Goal: Task Accomplishment & Management: Complete application form

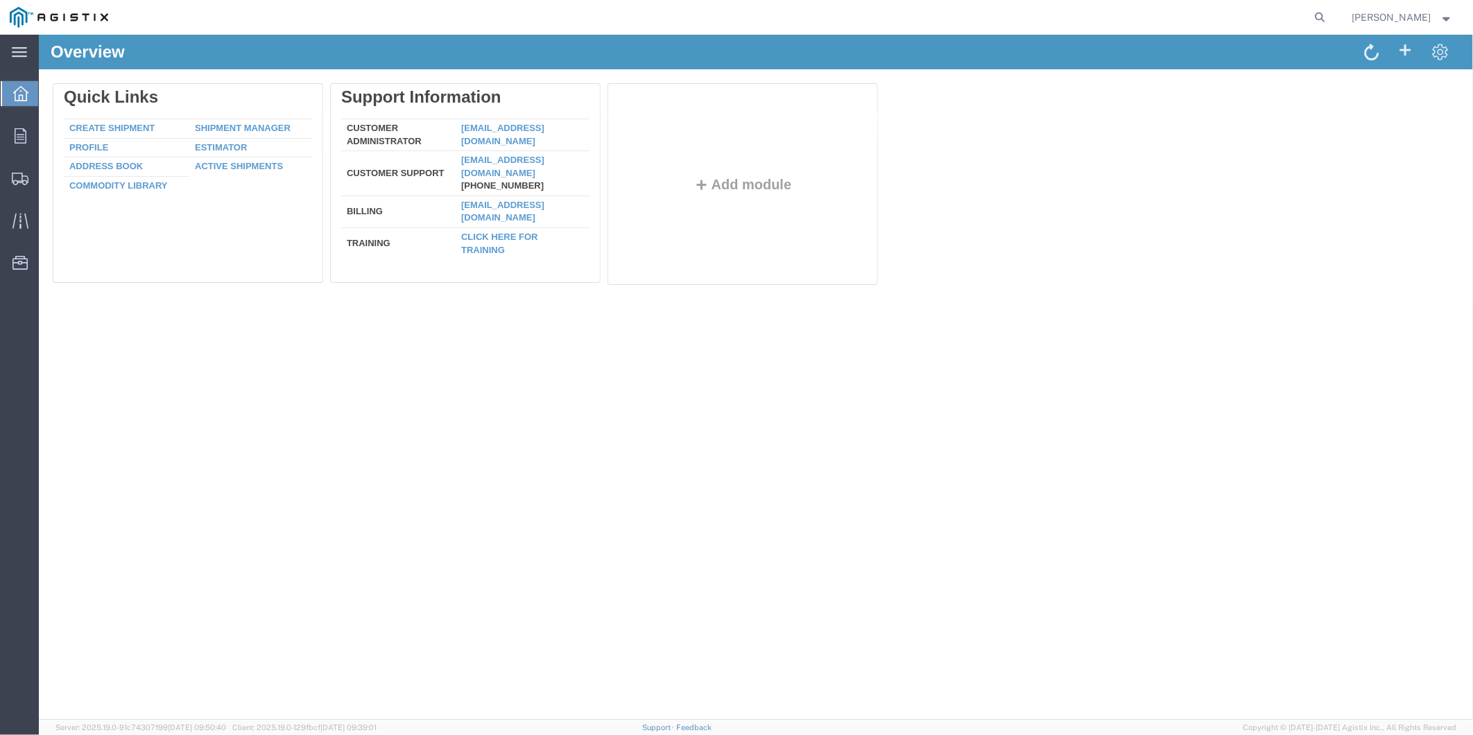
click at [1169, 301] on div "Delete Quick Links Create Shipment Shipment Manager Profile Estimator Address B…" at bounding box center [755, 187] width 1434 height 236
click at [112, 126] on link "Create Shipment" at bounding box center [111, 127] width 85 height 10
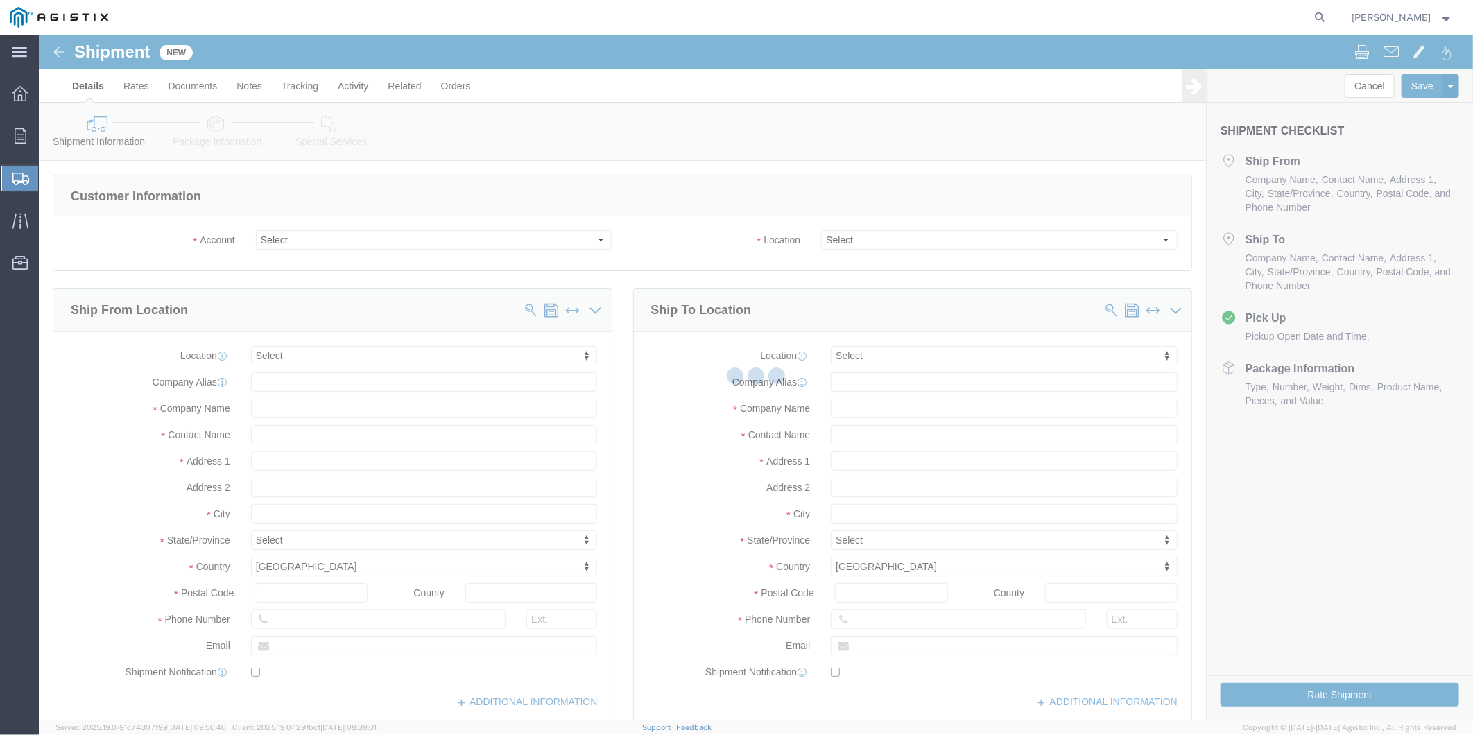
select select
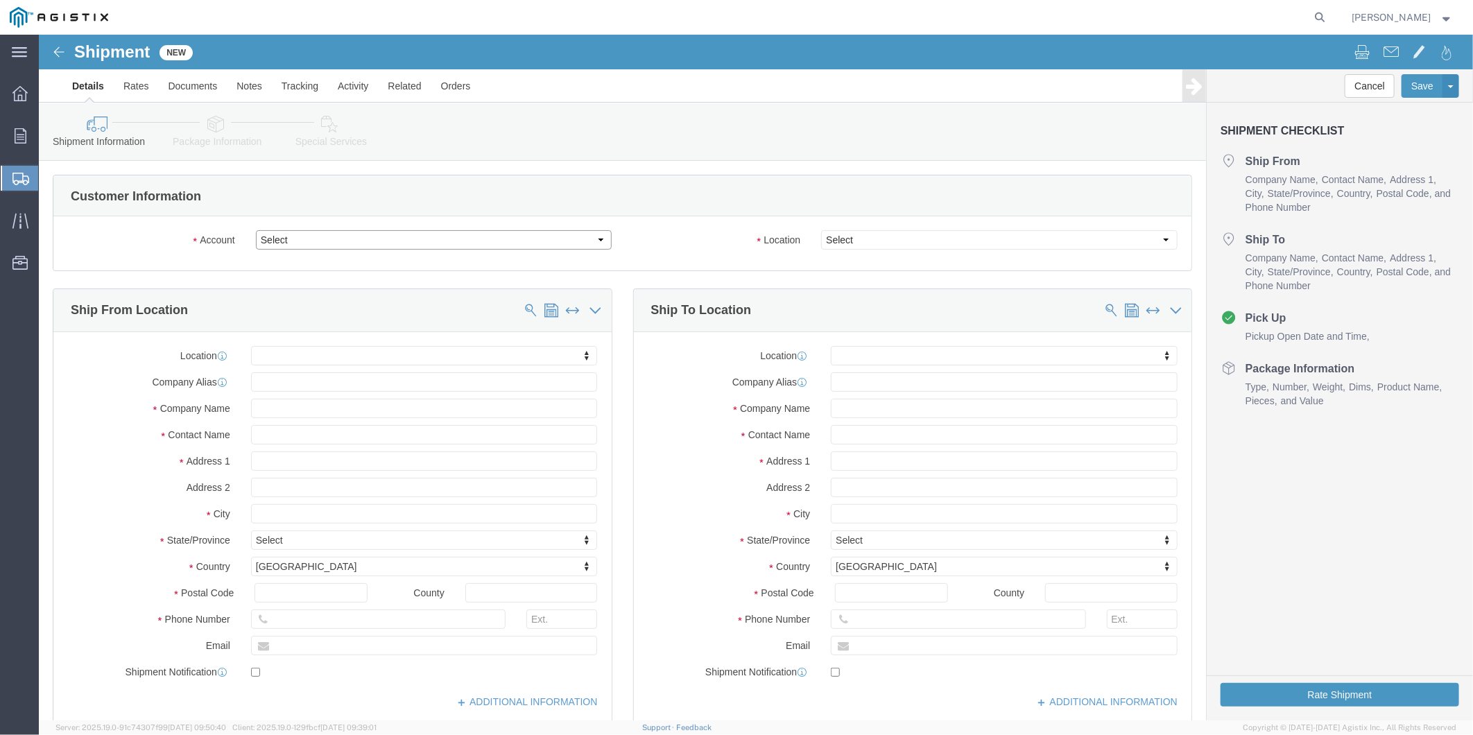
click select "Select MRC Global ([PERSON_NAME] Corp) PG&E"
select select "9596"
click select "Select MRC Global ([PERSON_NAME] Corp) PG&E"
select select "PURCHORD"
select select
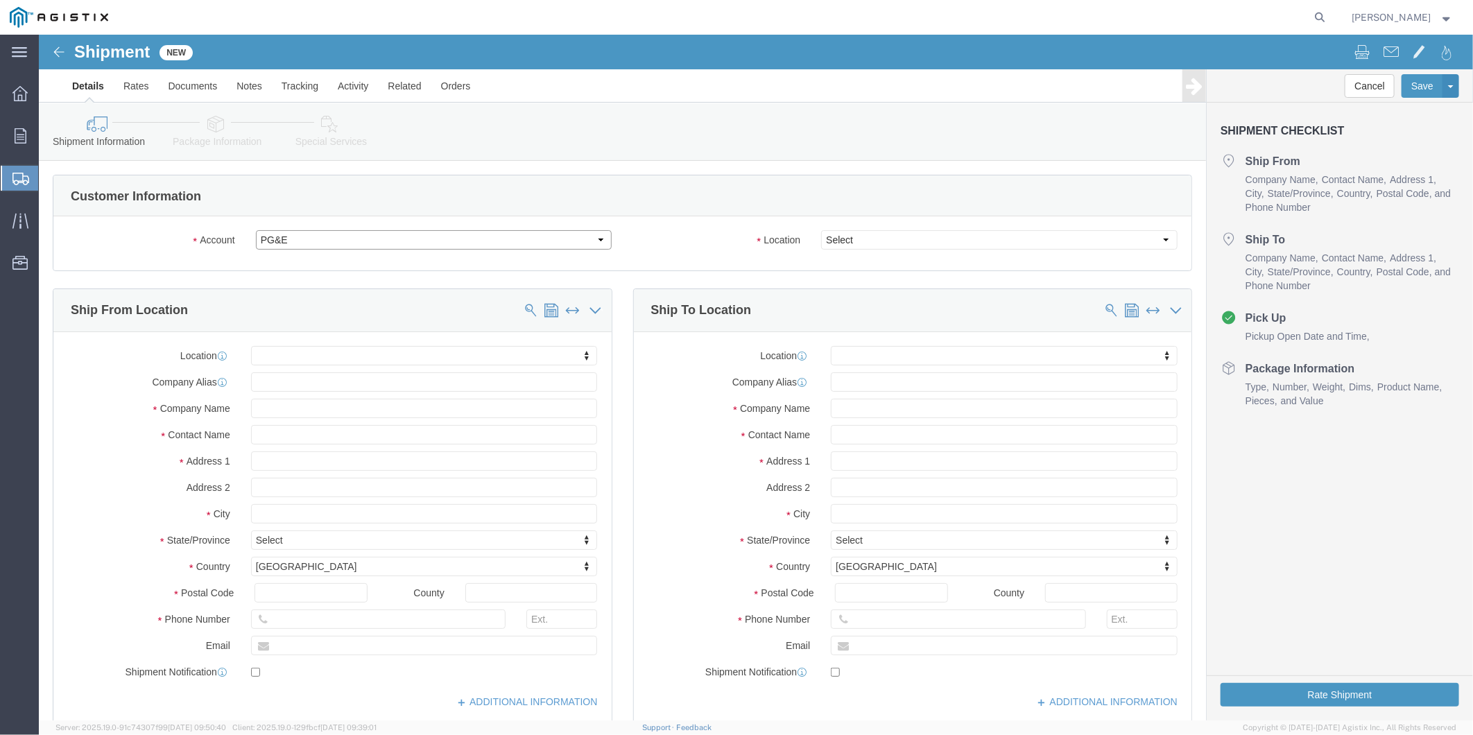
select select
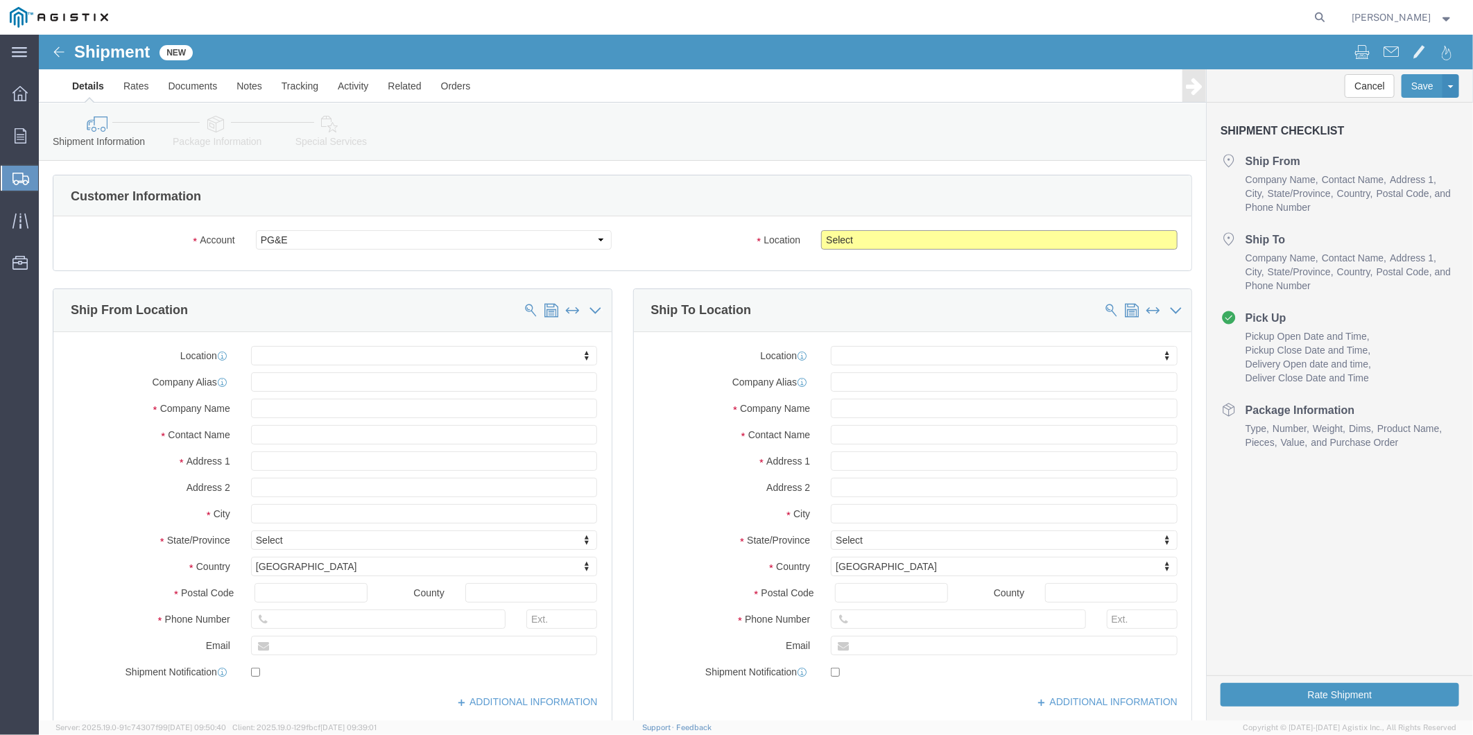
click select "Select All Others [GEOGRAPHIC_DATA] [GEOGRAPHIC_DATA] [GEOGRAPHIC_DATA] [GEOGRA…"
select select "23082"
click select "Select All Others [GEOGRAPHIC_DATA] [GEOGRAPHIC_DATA] [GEOGRAPHIC_DATA] [GEOGRA…"
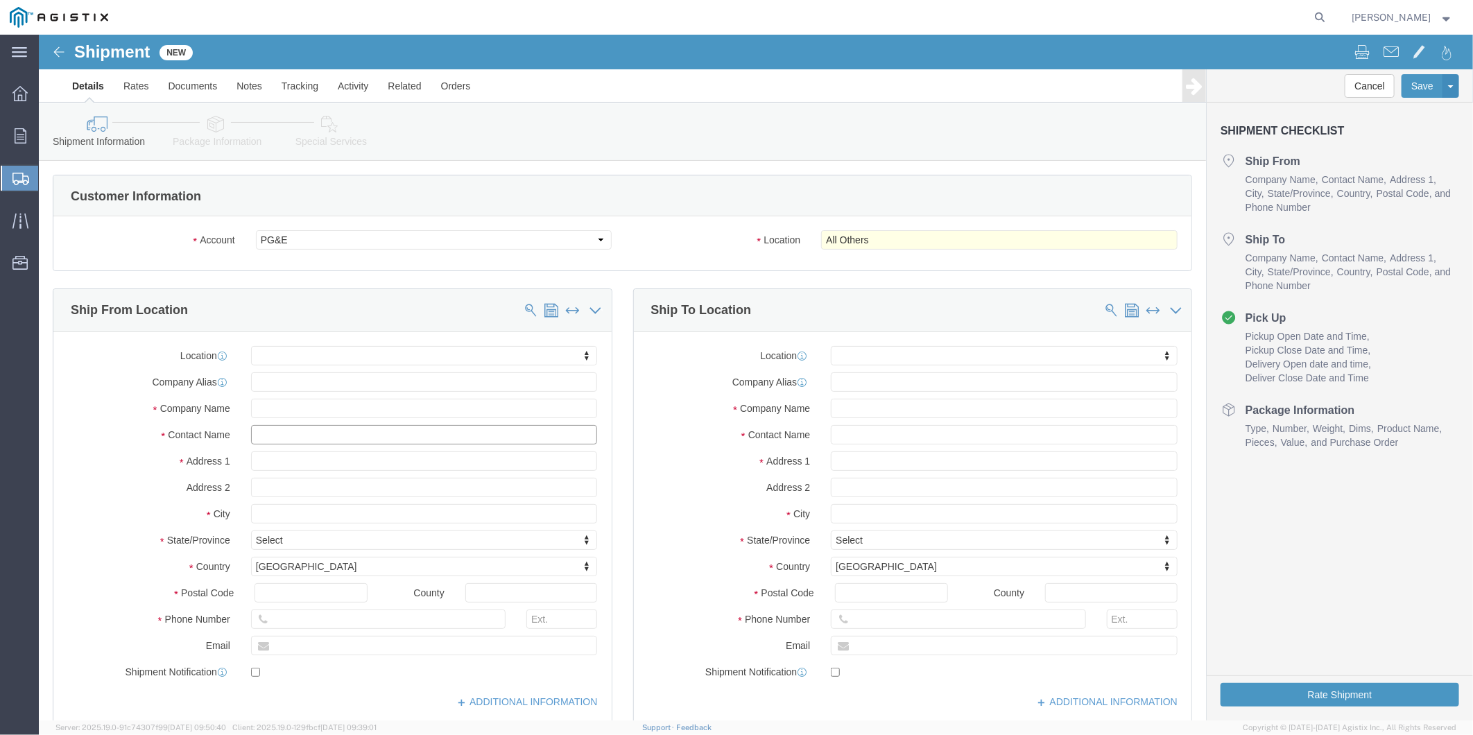
click input "text"
paste input "[PERSON_NAME] Iron Works, Inc."
click input "[PERSON_NAME] Iron Works, Inc."
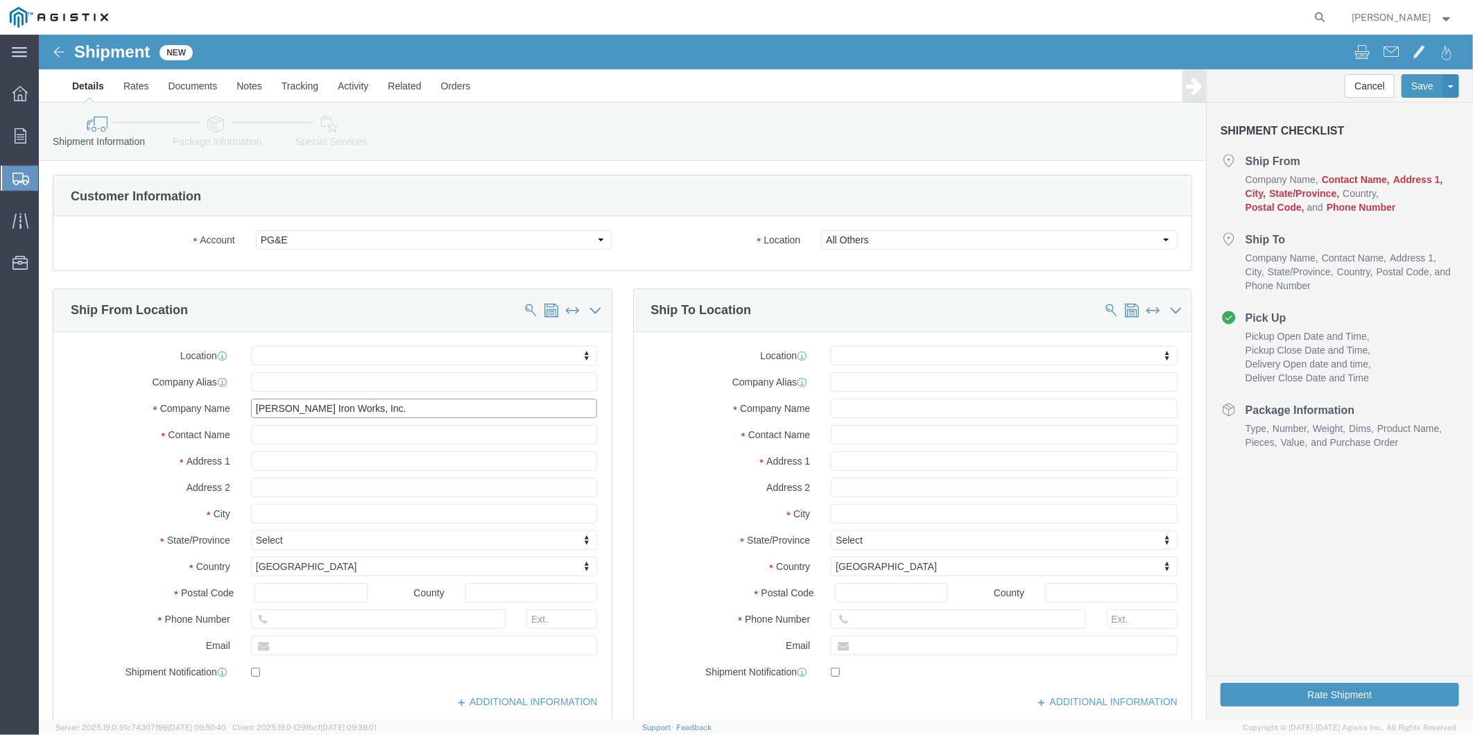
type input "[PERSON_NAME] Iron Works, Inc."
click input "text"
type input "t"
type input "[PERSON_NAME]"
click input "text"
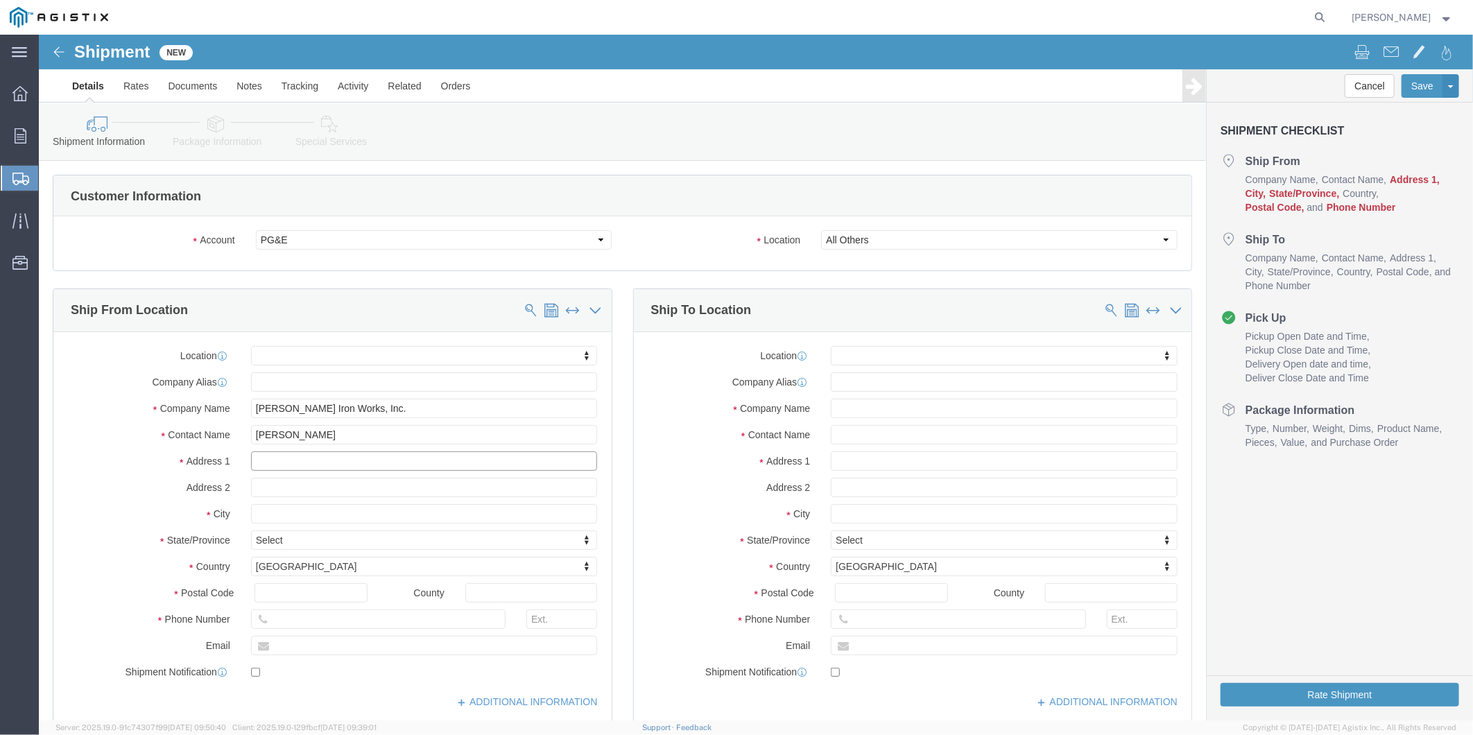
paste input "[STREET_ADDRESS]"
type input "[STREET_ADDRESS]"
select select
click input "text"
type input "Gardena"
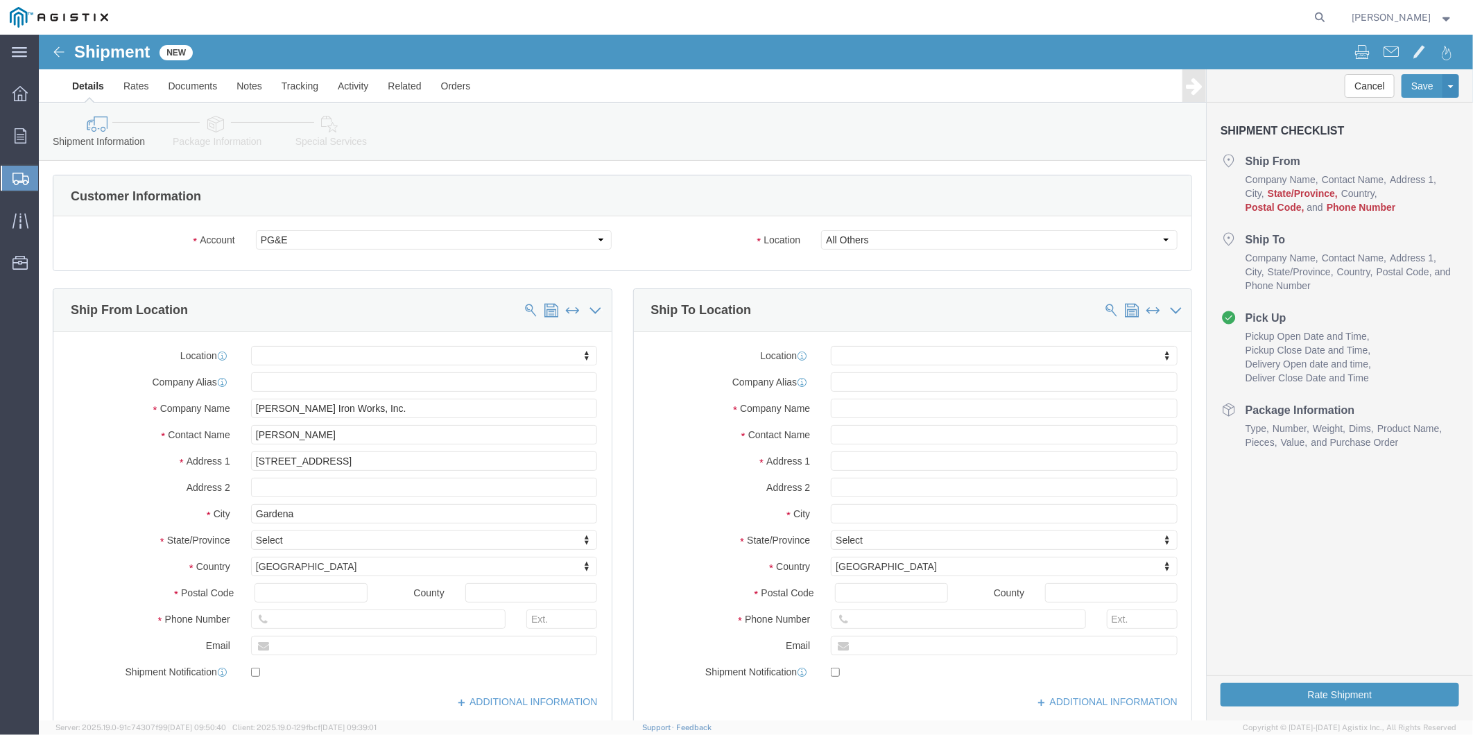
select select
type input "c"
type input "ca"
select select
select select "CA"
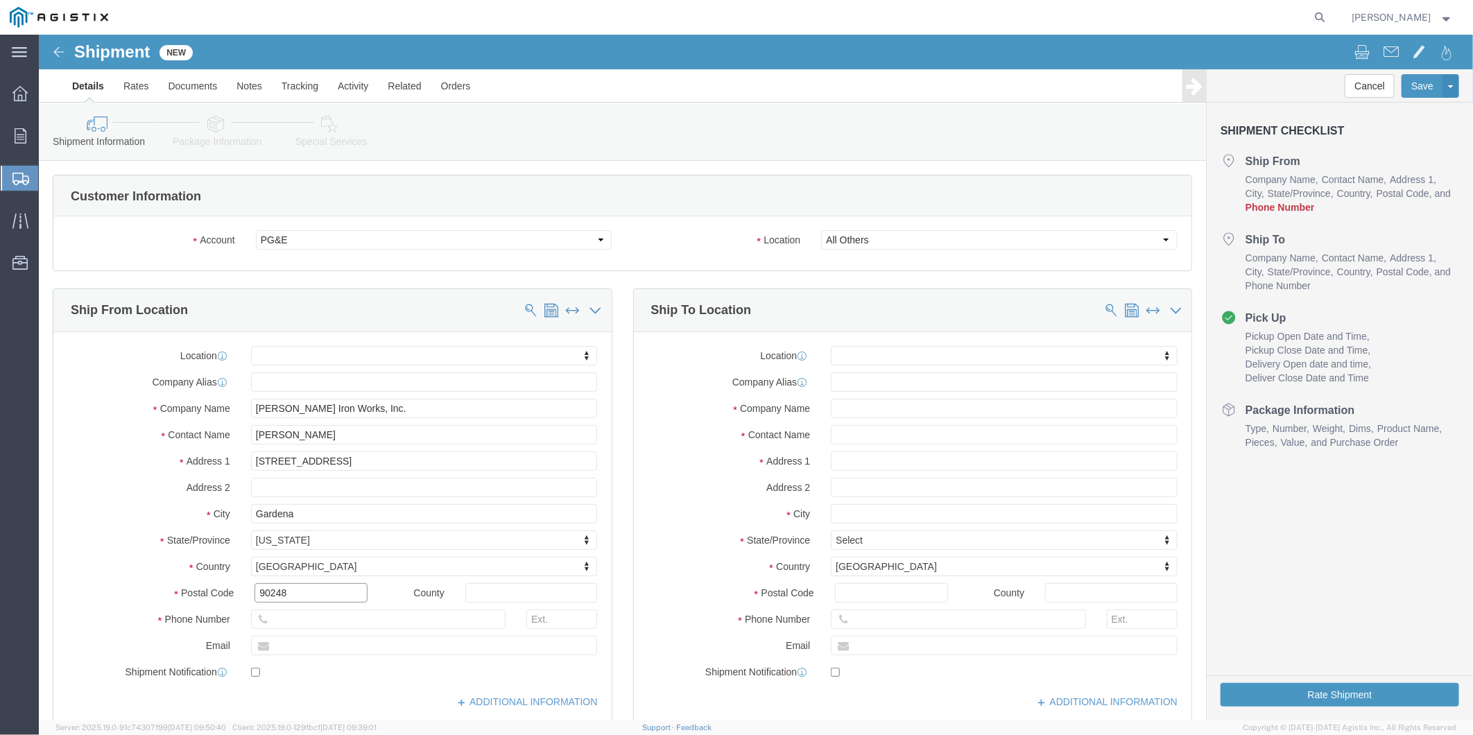
type input "90248"
select select
type input "[PHONE_NUMBER]"
type input "101"
type input "[EMAIL_ADDRESS][DOMAIN_NAME]"
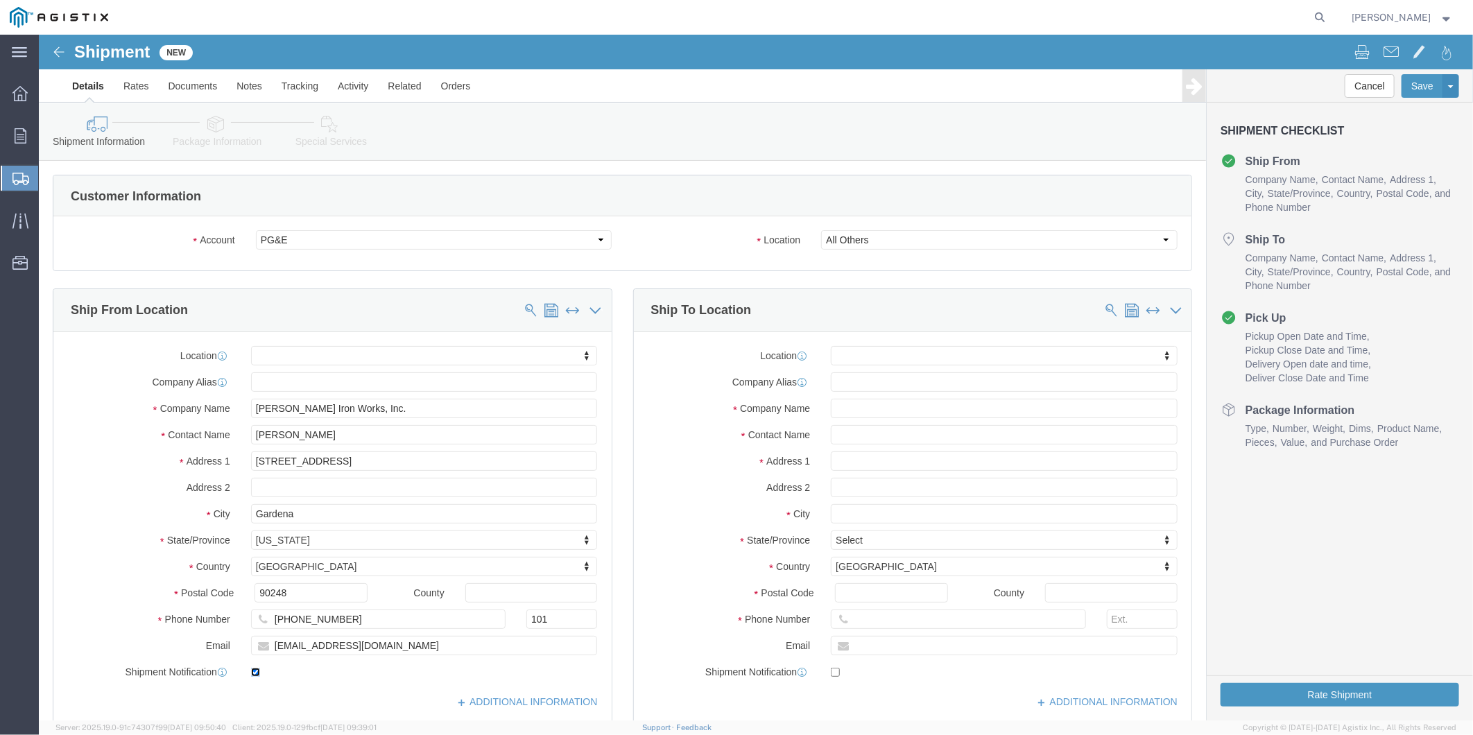
click input "checkbox"
checkbox input "true"
click input "text"
click input "MROIS -"
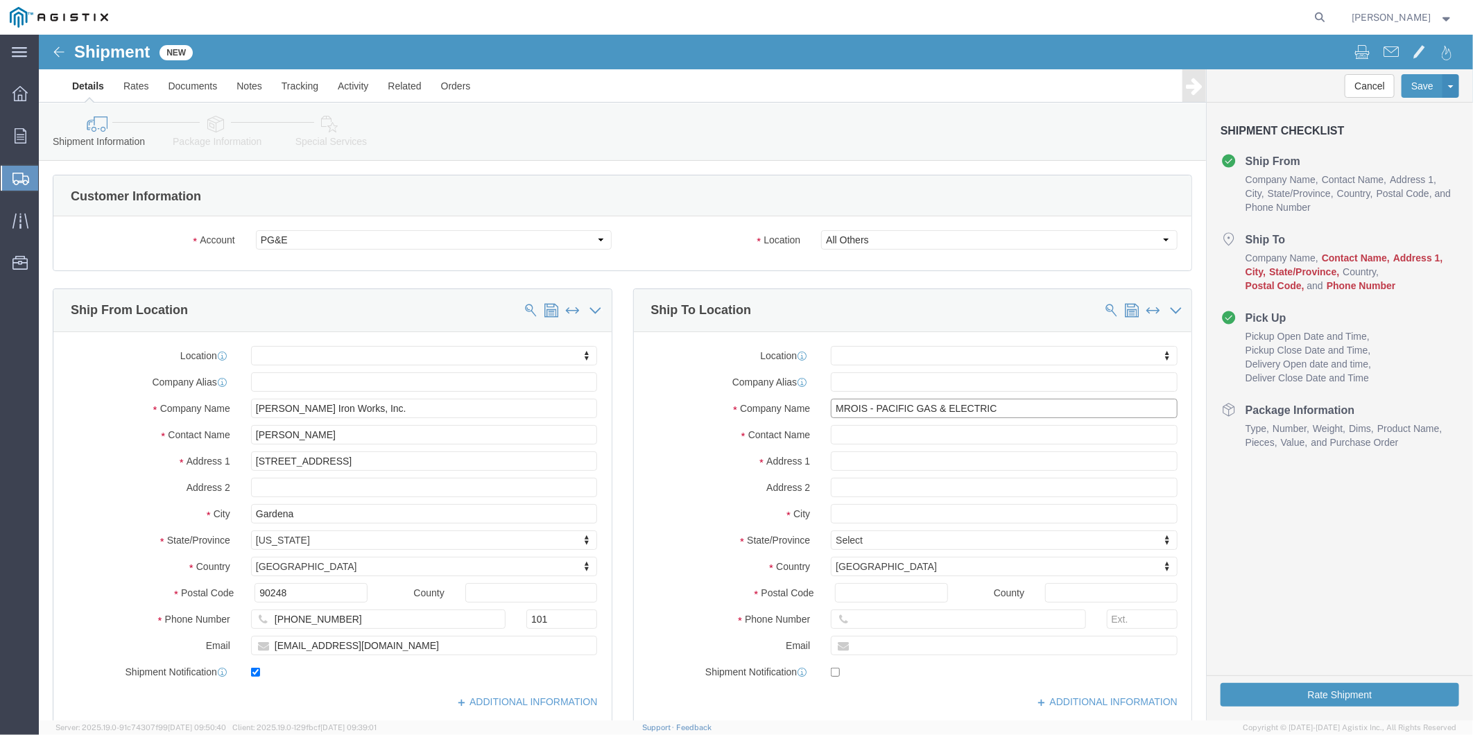
drag, startPoint x: 827, startPoint y: 378, endPoint x: 871, endPoint y: 375, distance: 44.5
click input "MROIS - PACIFIC GAS & ELECTRIC"
type input "MROIS - PACIFIC GAS & ELECTRIC"
click input "text"
type input "p"
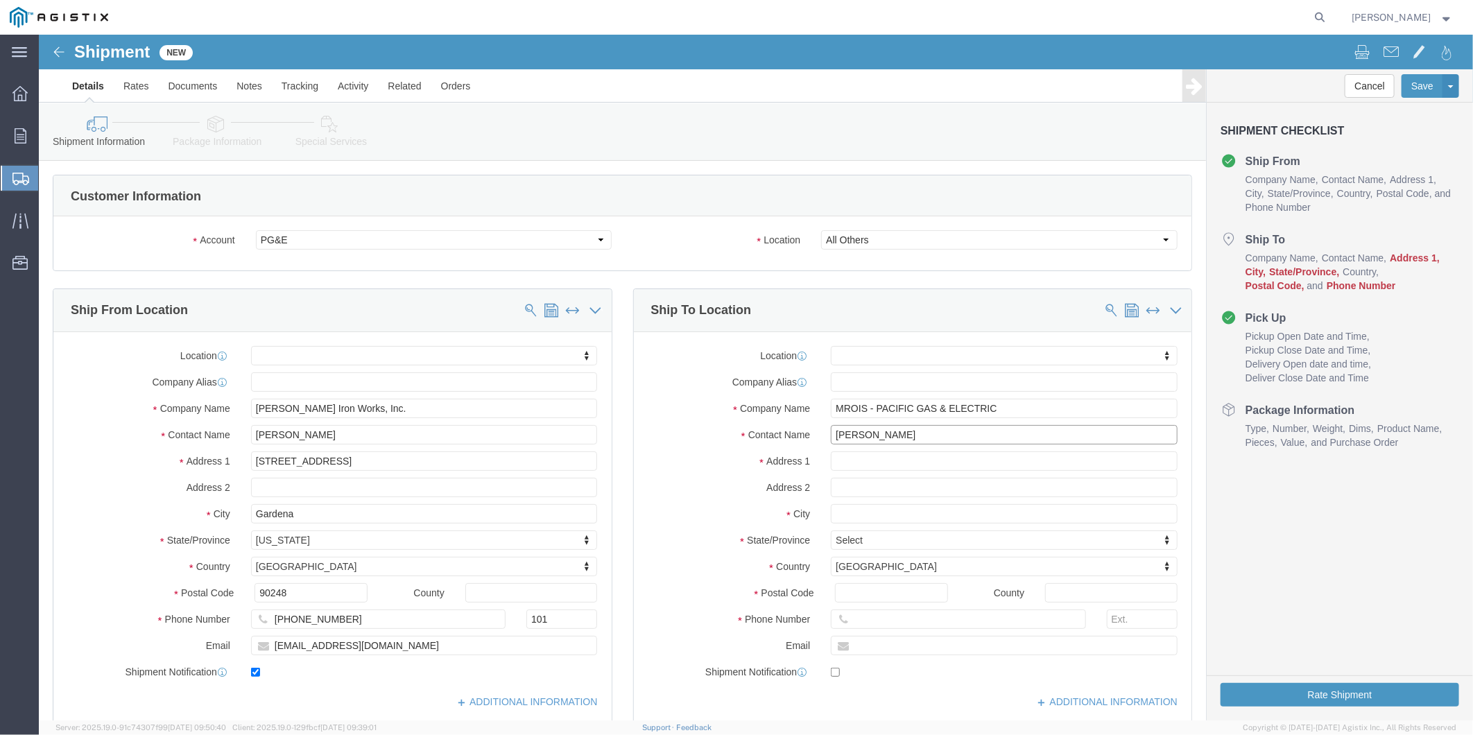
type input "[PERSON_NAME]"
type input "[STREET_ADDRESS][PERSON_NAME]"
select select
type input "Stockton"
select select
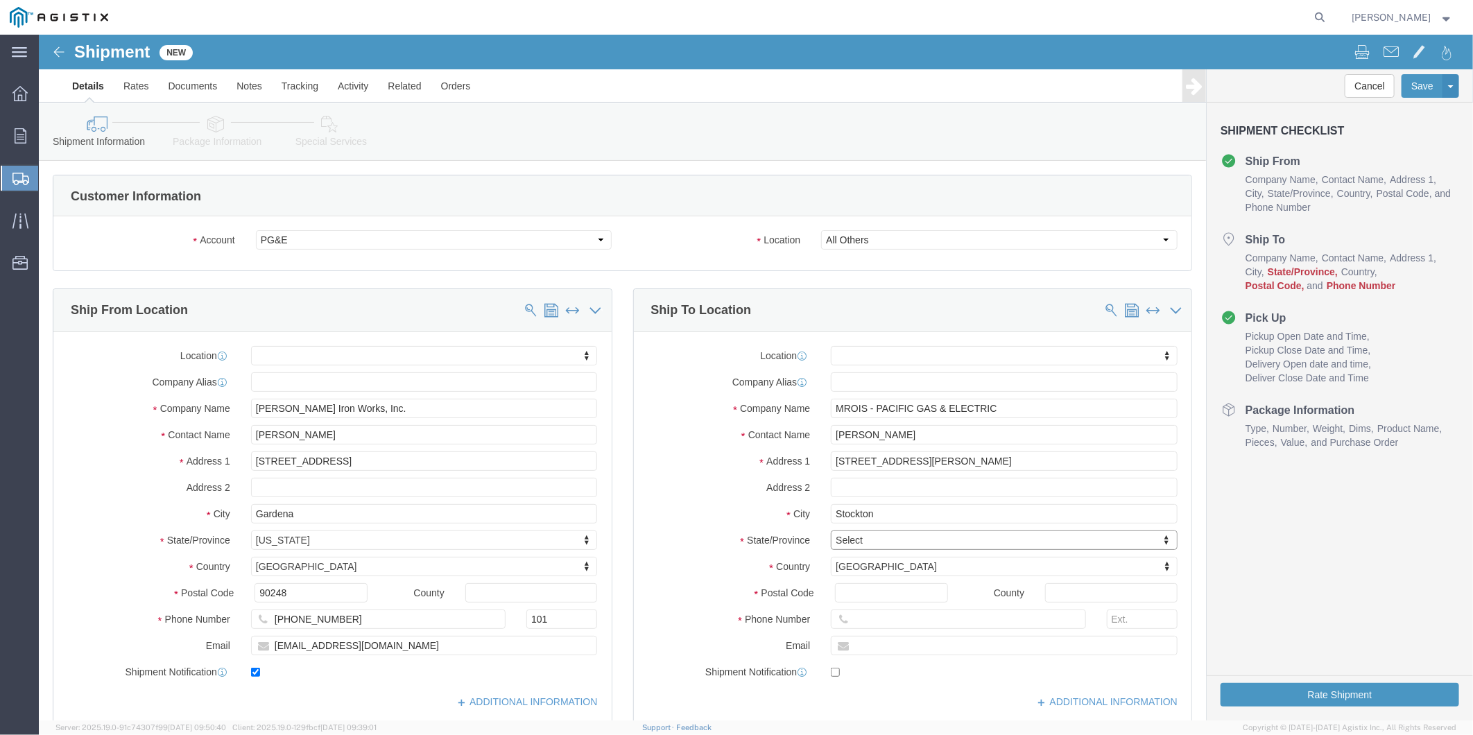
type input "c"
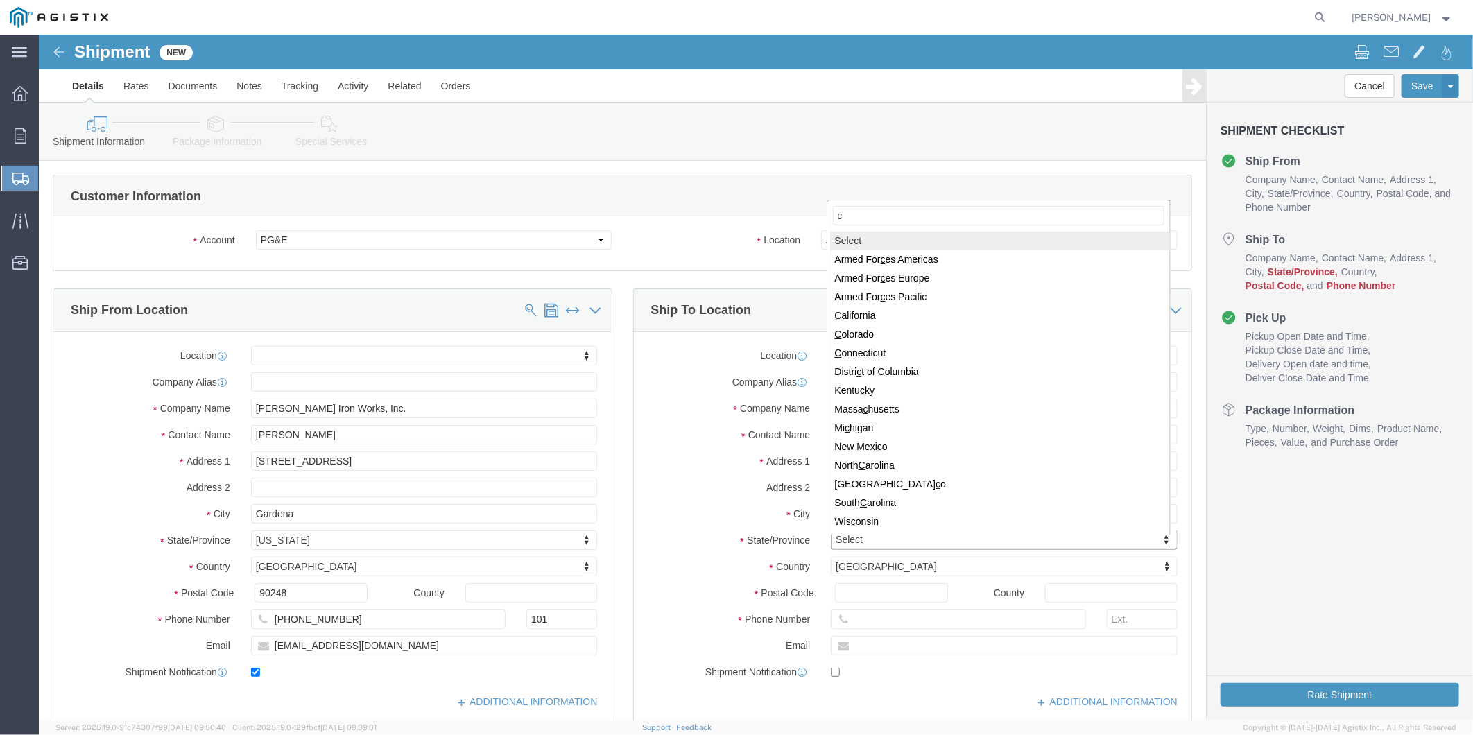
type input "ca"
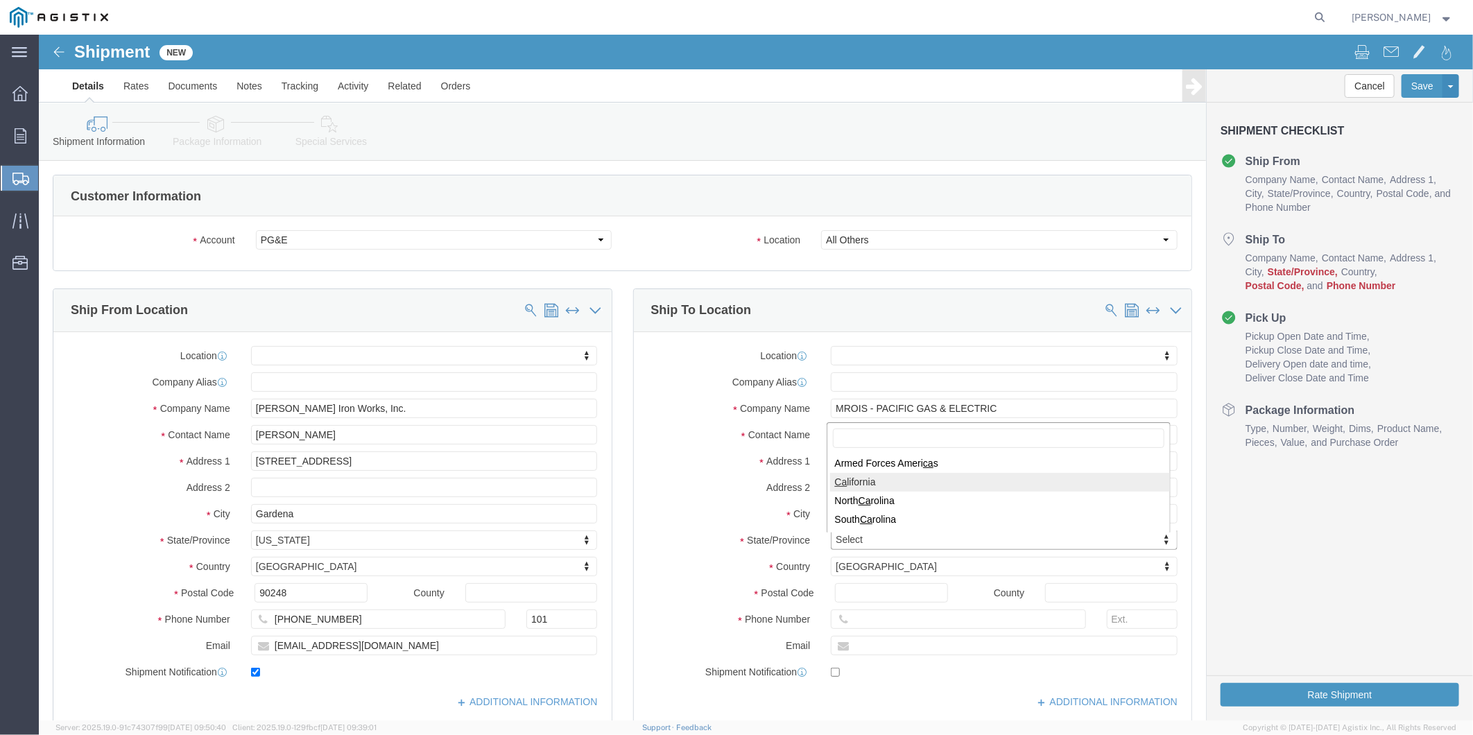
select select
select select "CA"
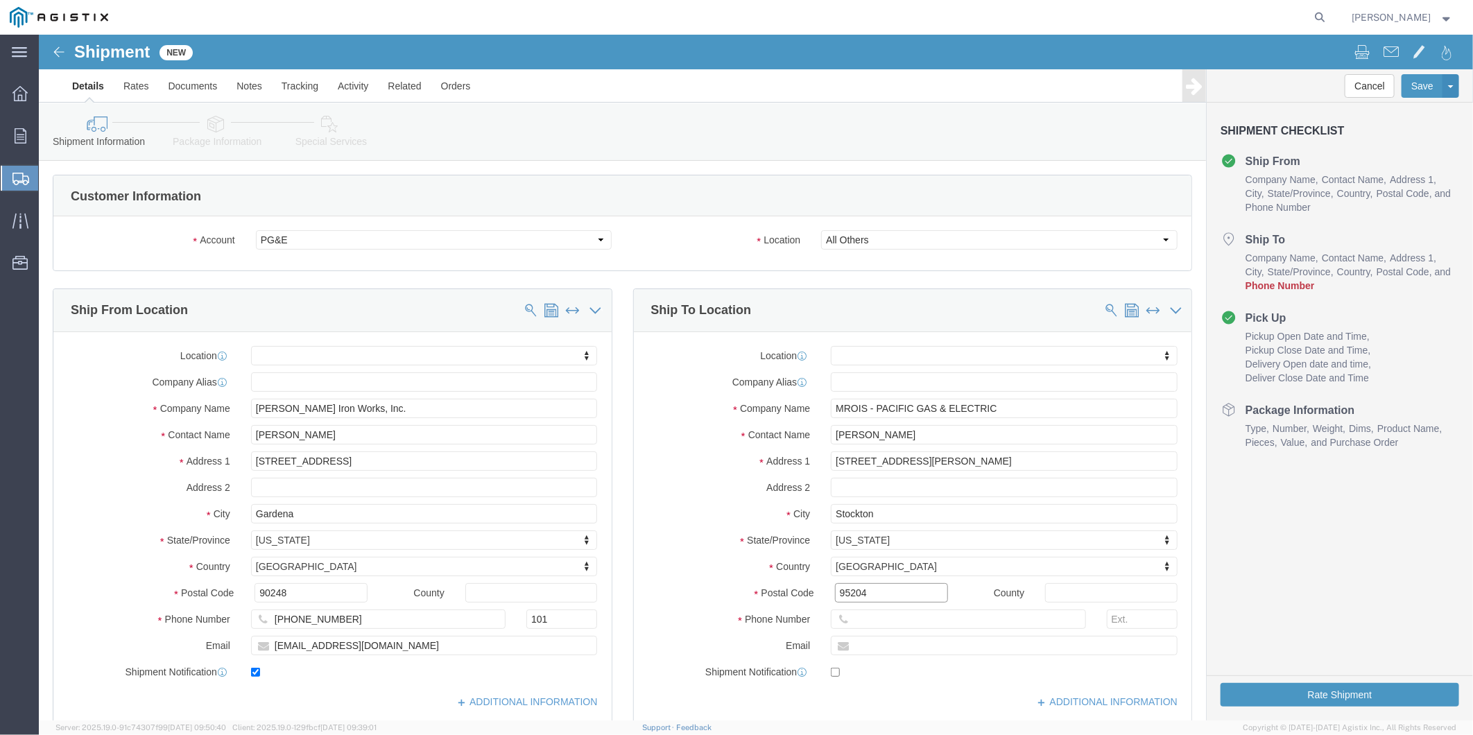
type input "95204"
select select
type input "P"
type input "[PHONE_NUMBER]"
type input "[EMAIL_ADDRESS][DOMAIN_NAME]"
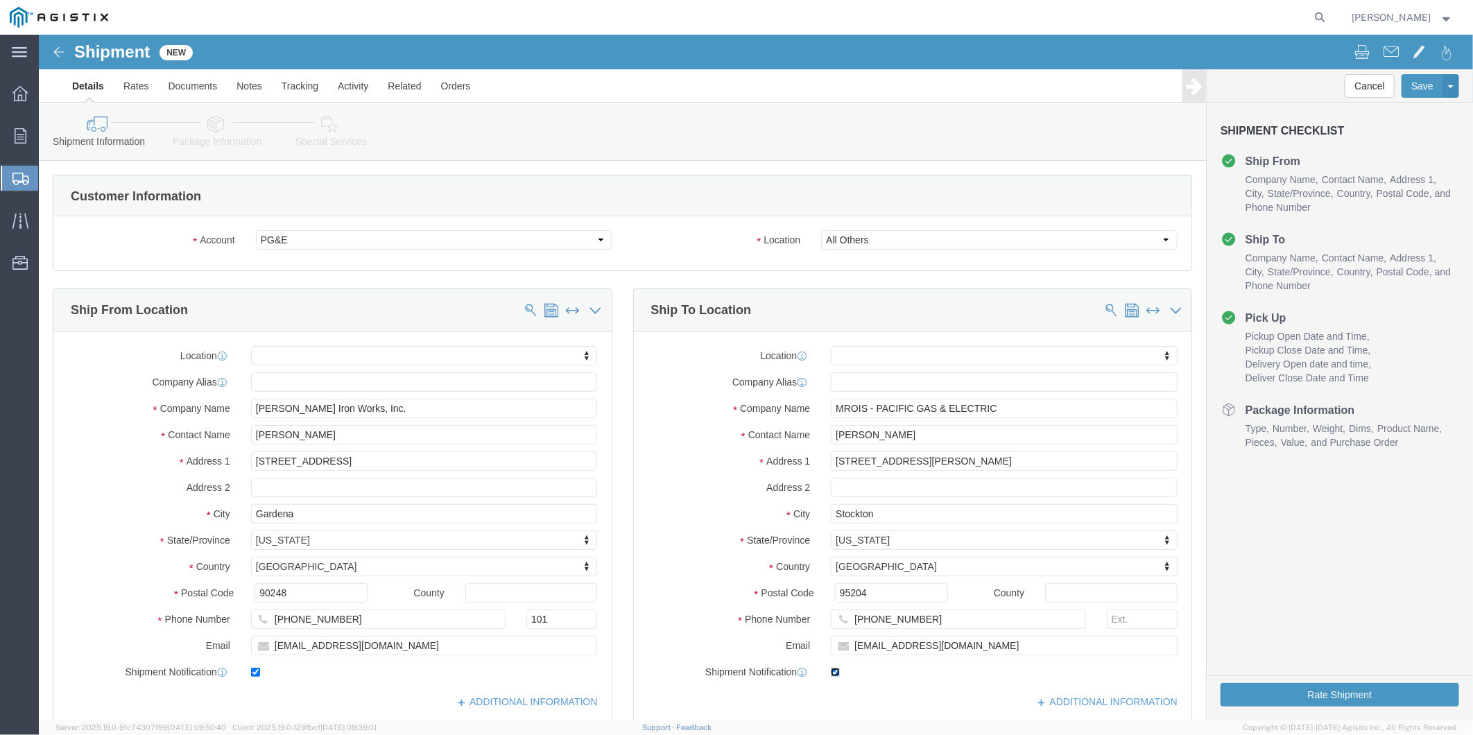
click input "checkbox"
checkbox input "true"
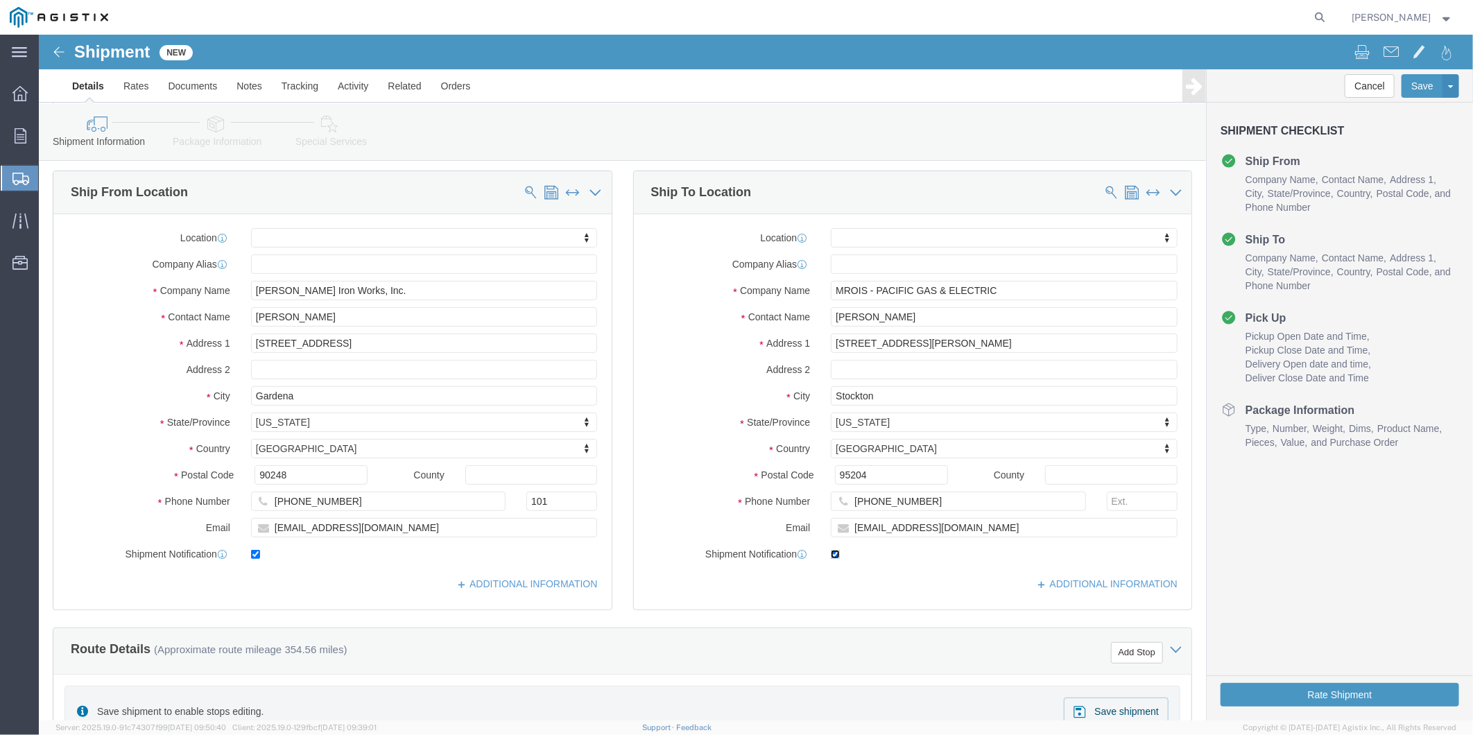
scroll to position [154, 0]
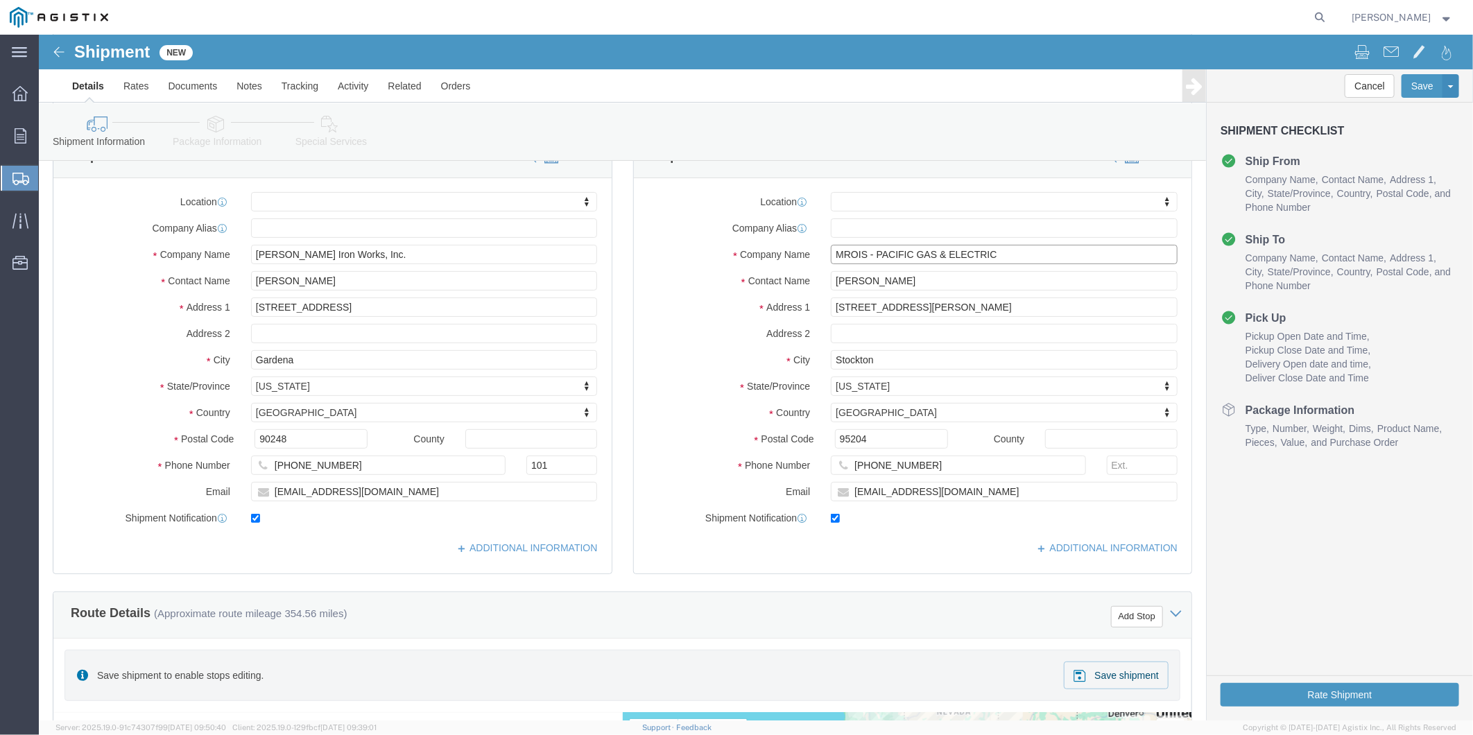
drag, startPoint x: 972, startPoint y: 221, endPoint x: 601, endPoint y: 212, distance: 370.5
click div "Company Name MROIS - PACIFIC GAS & ELECTRIC"
paste input "C/O PACIFIC GAS & ELE #4591301"
drag, startPoint x: 825, startPoint y: 218, endPoint x: 888, endPoint y: 219, distance: 63.8
click input "MROIS C/O PACIFIC GAS & ELE #4591301"
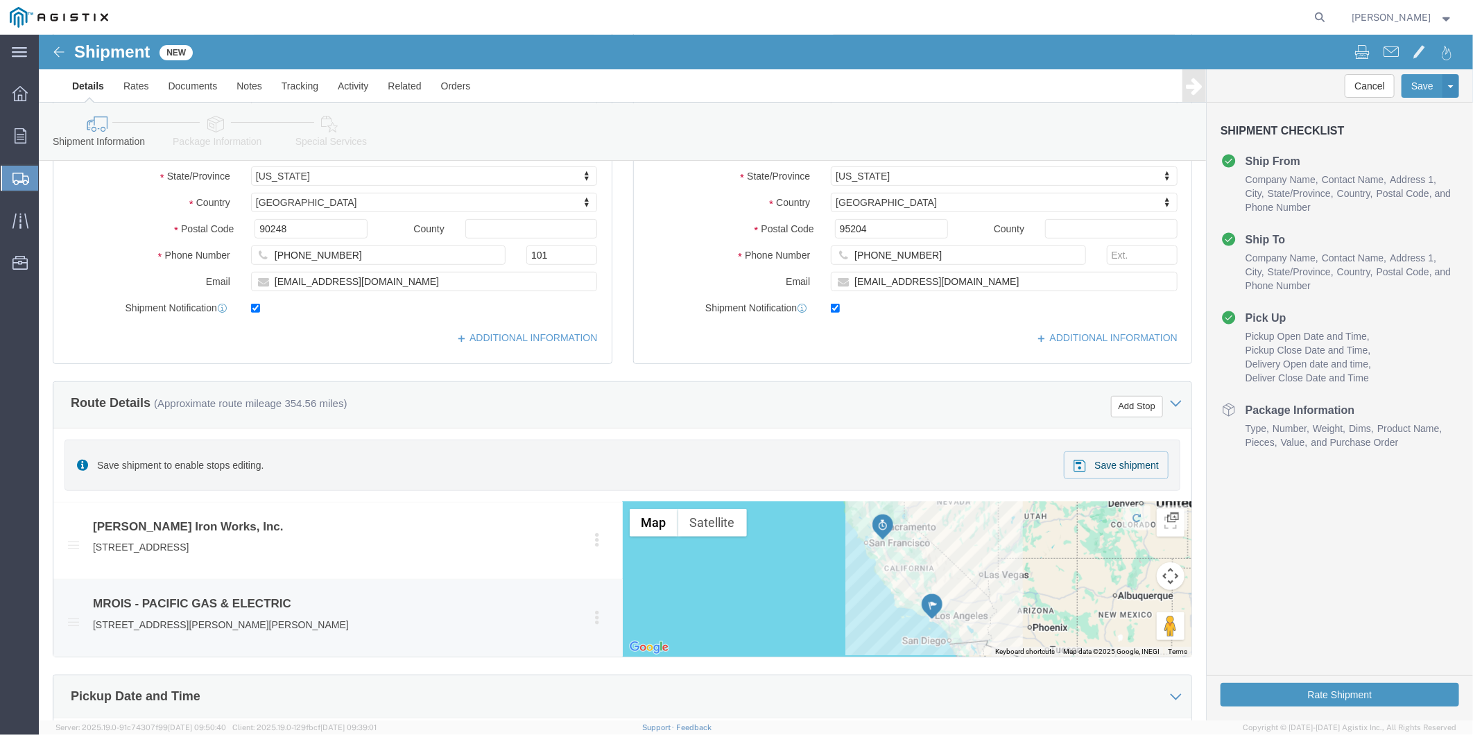
scroll to position [385, 0]
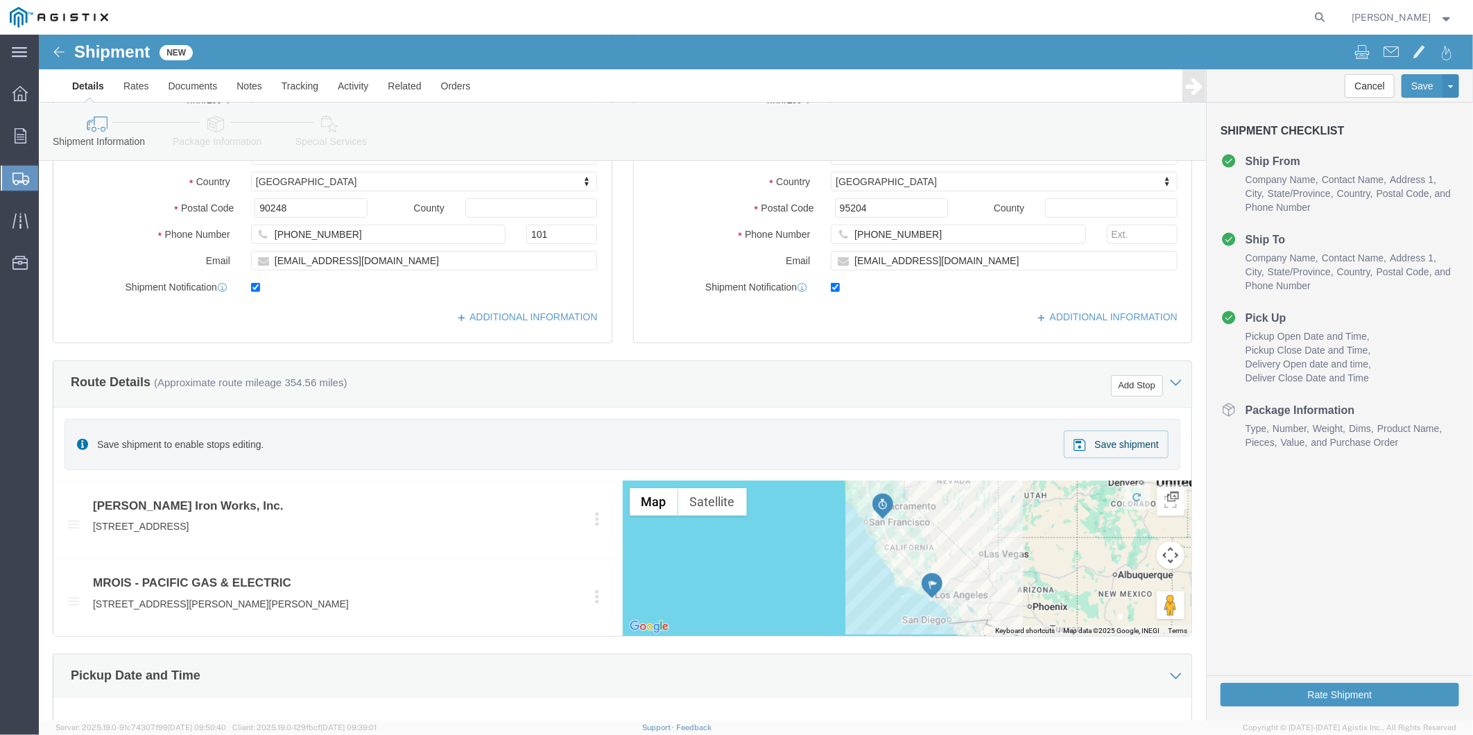
type input "MROIS C/O PACIFIC GAS & ELE #4591301"
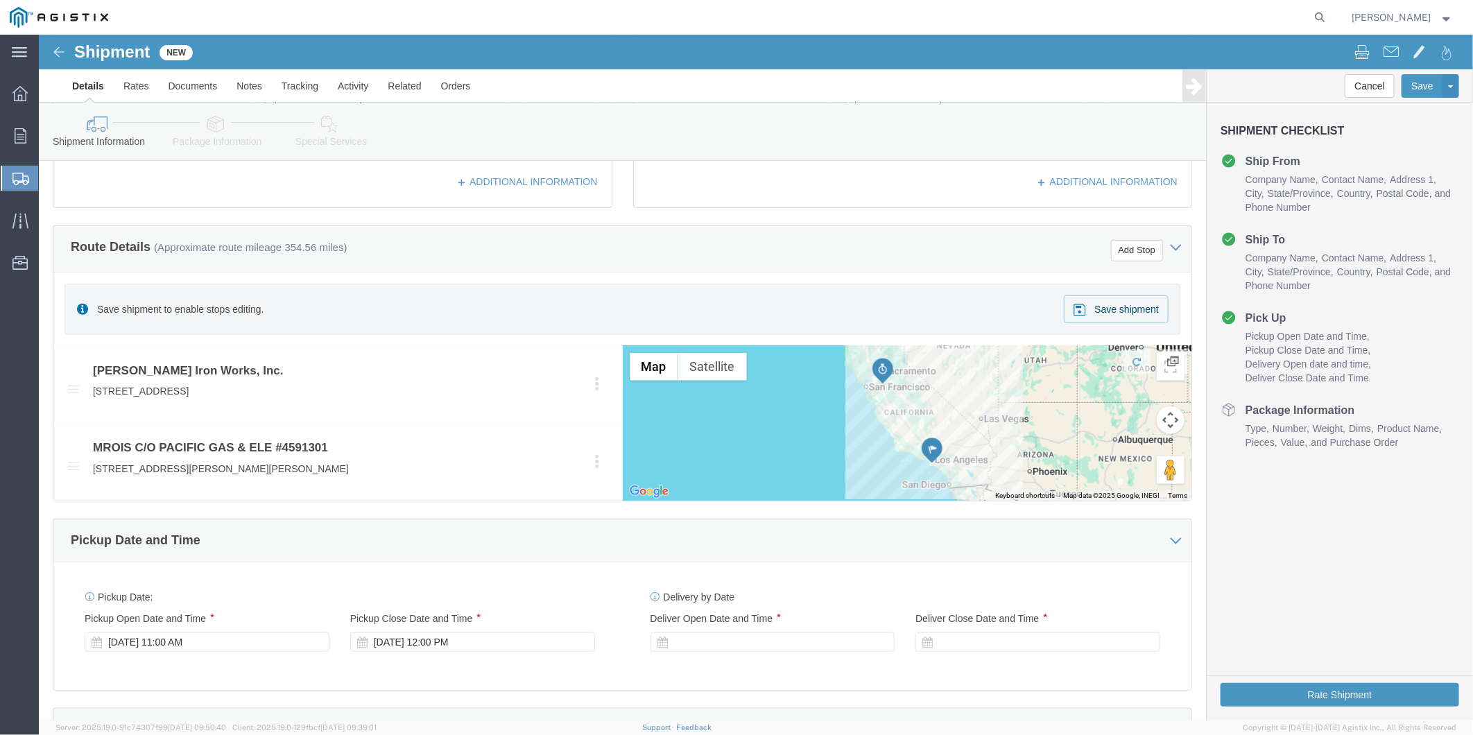
scroll to position [539, 0]
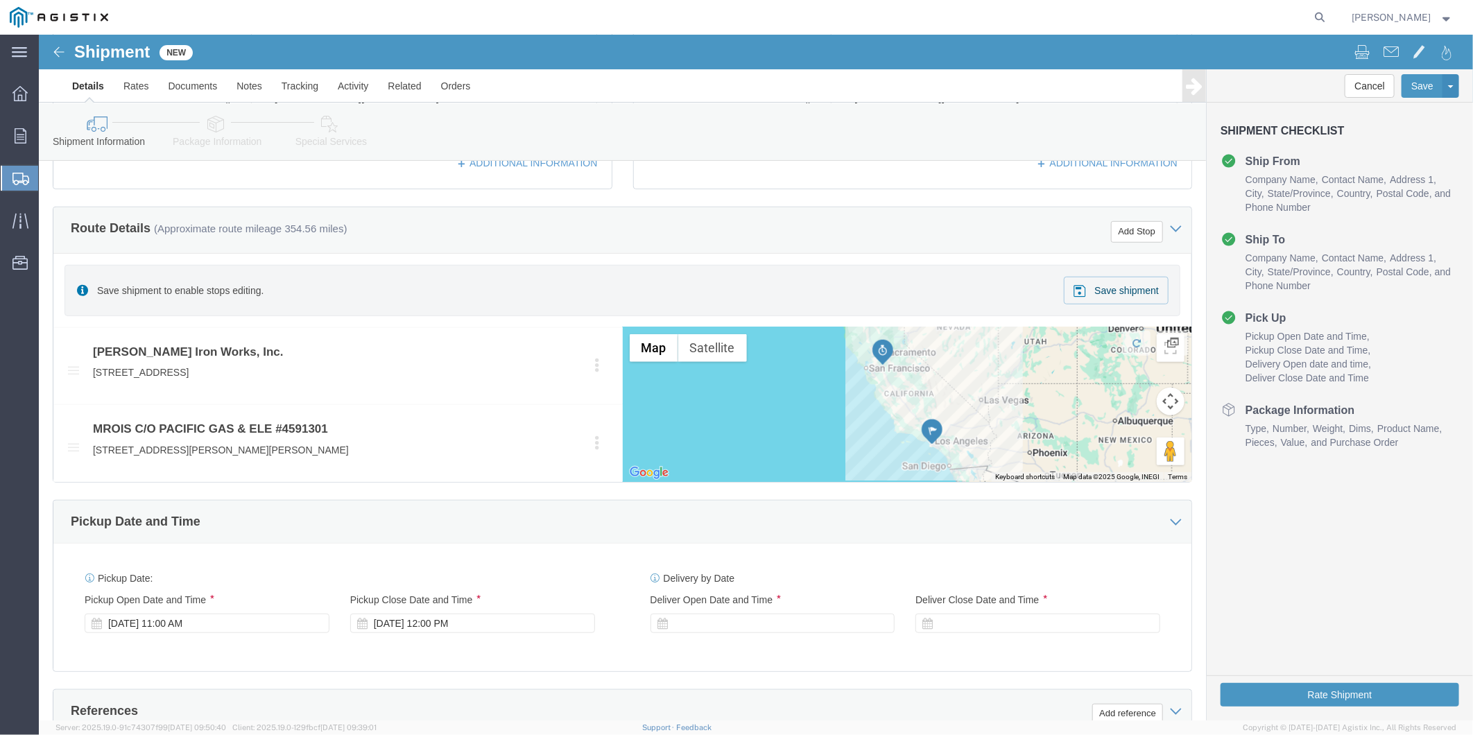
click div "[DATE] 11:00 AM"
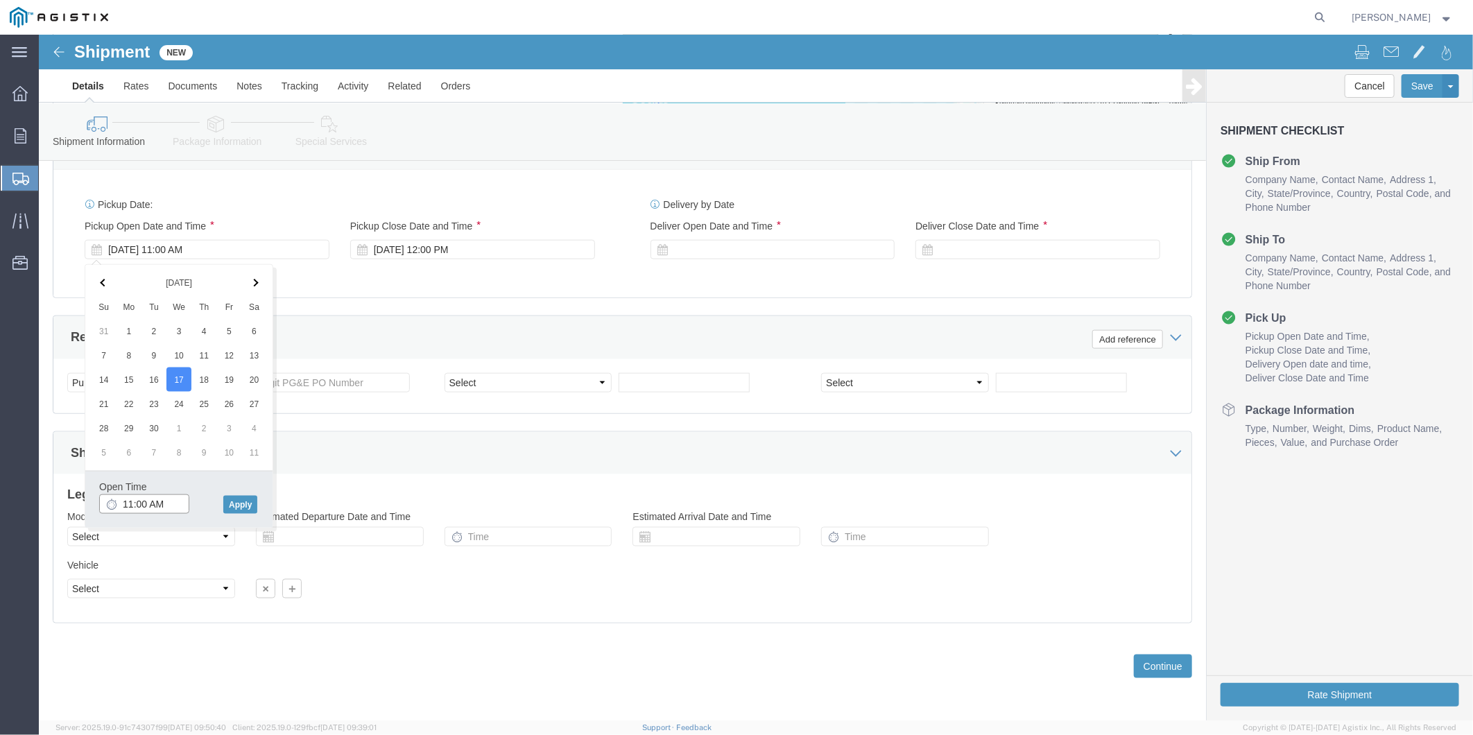
click input "11:00 AM"
click button "Apply"
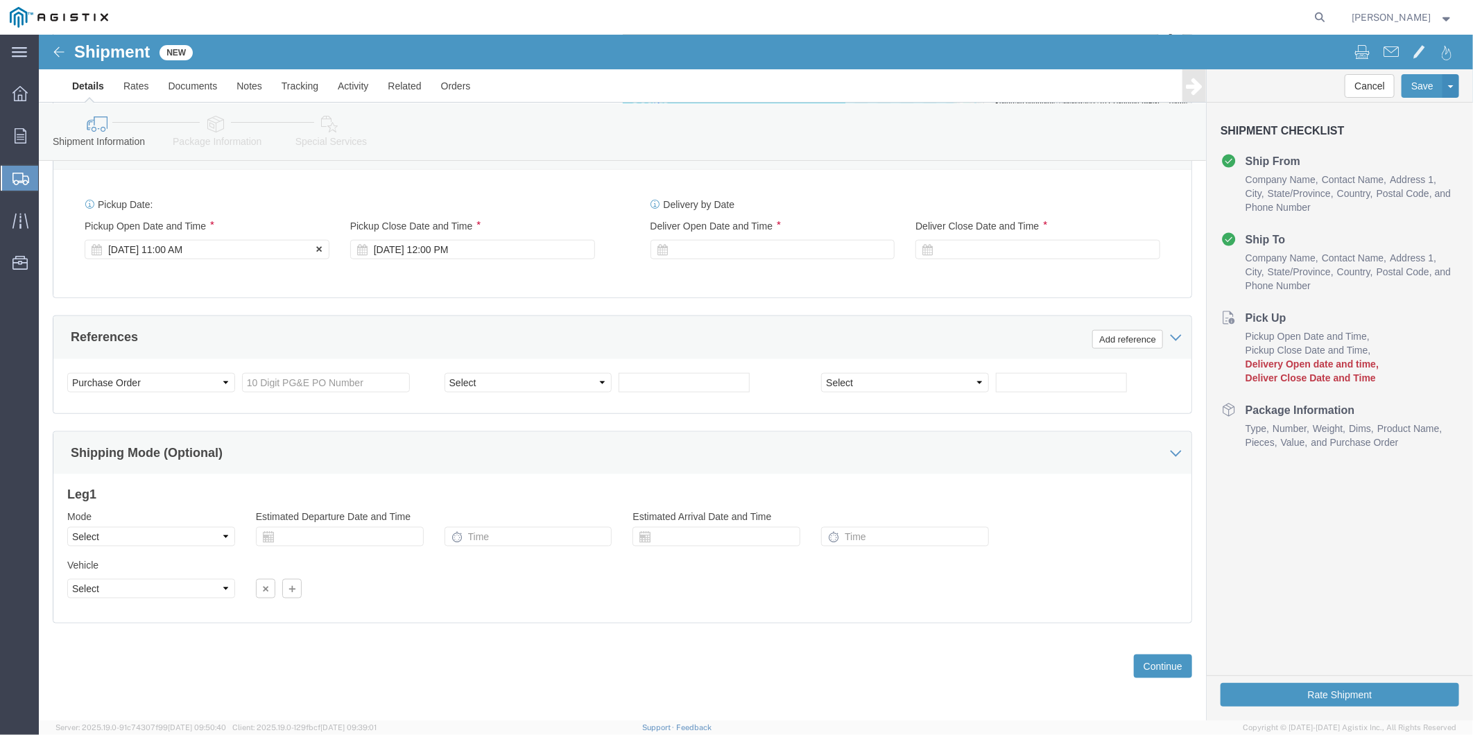
click div "[DATE] 11:00 AM"
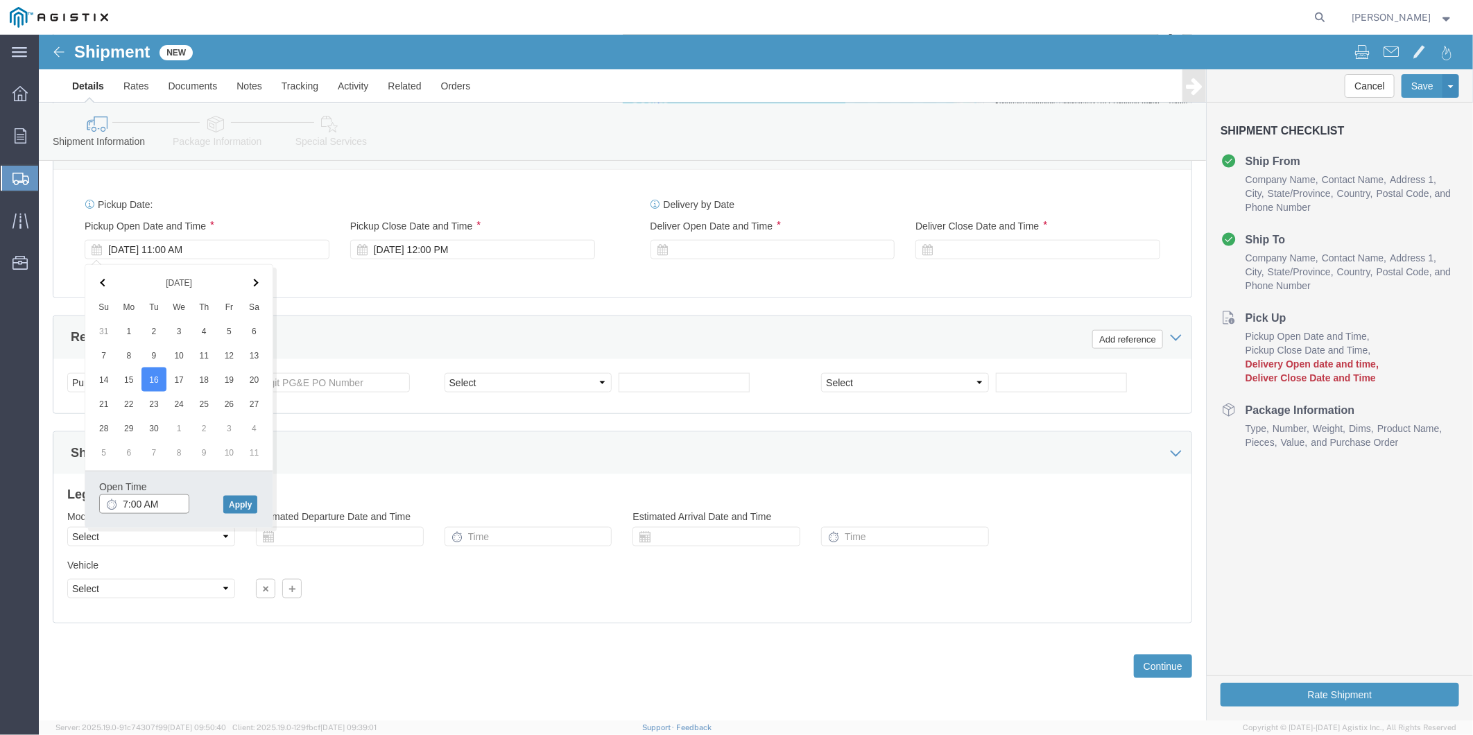
type input "7:00 AM"
click button "Apply"
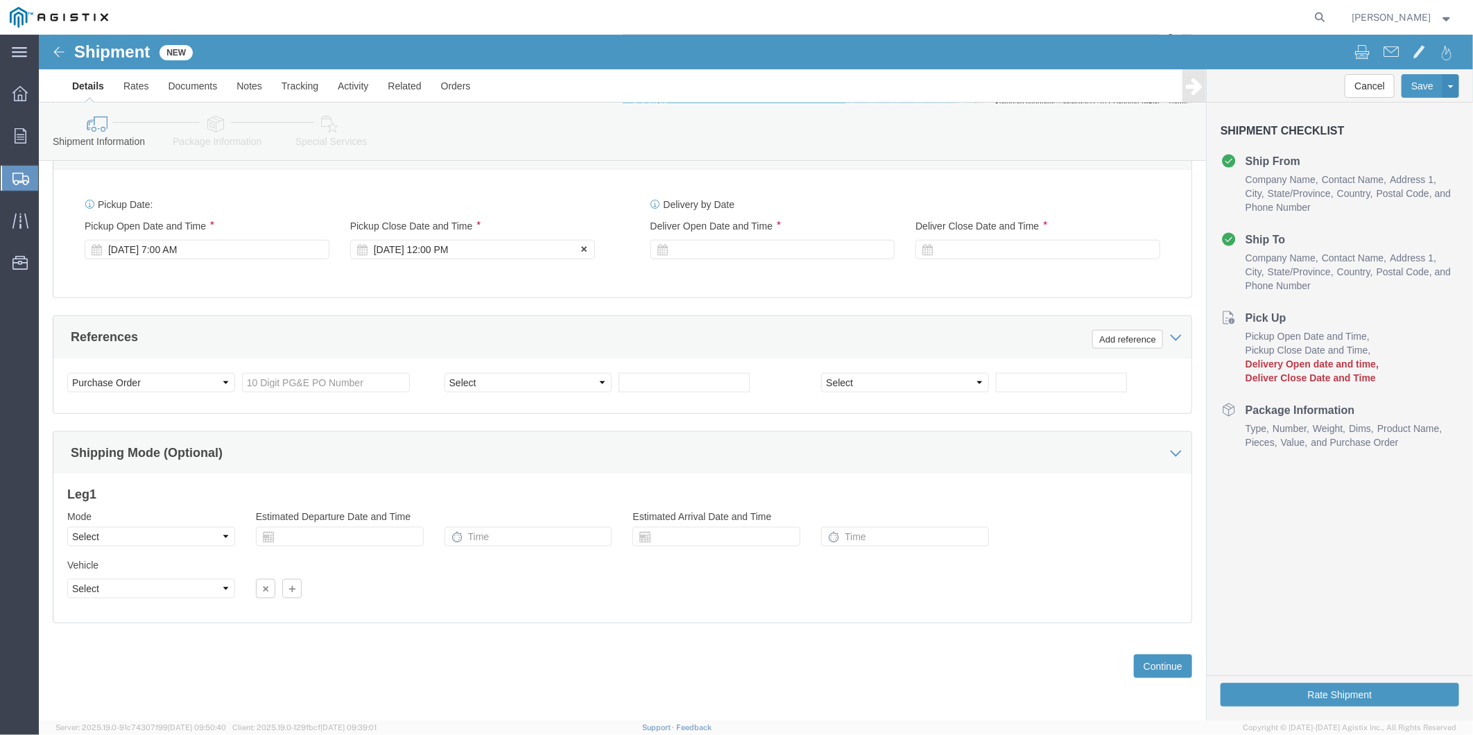
click div "[DATE] 12:00 PM"
type input "2:00 PM"
click button "Apply"
click div
click input "3:00 PM"
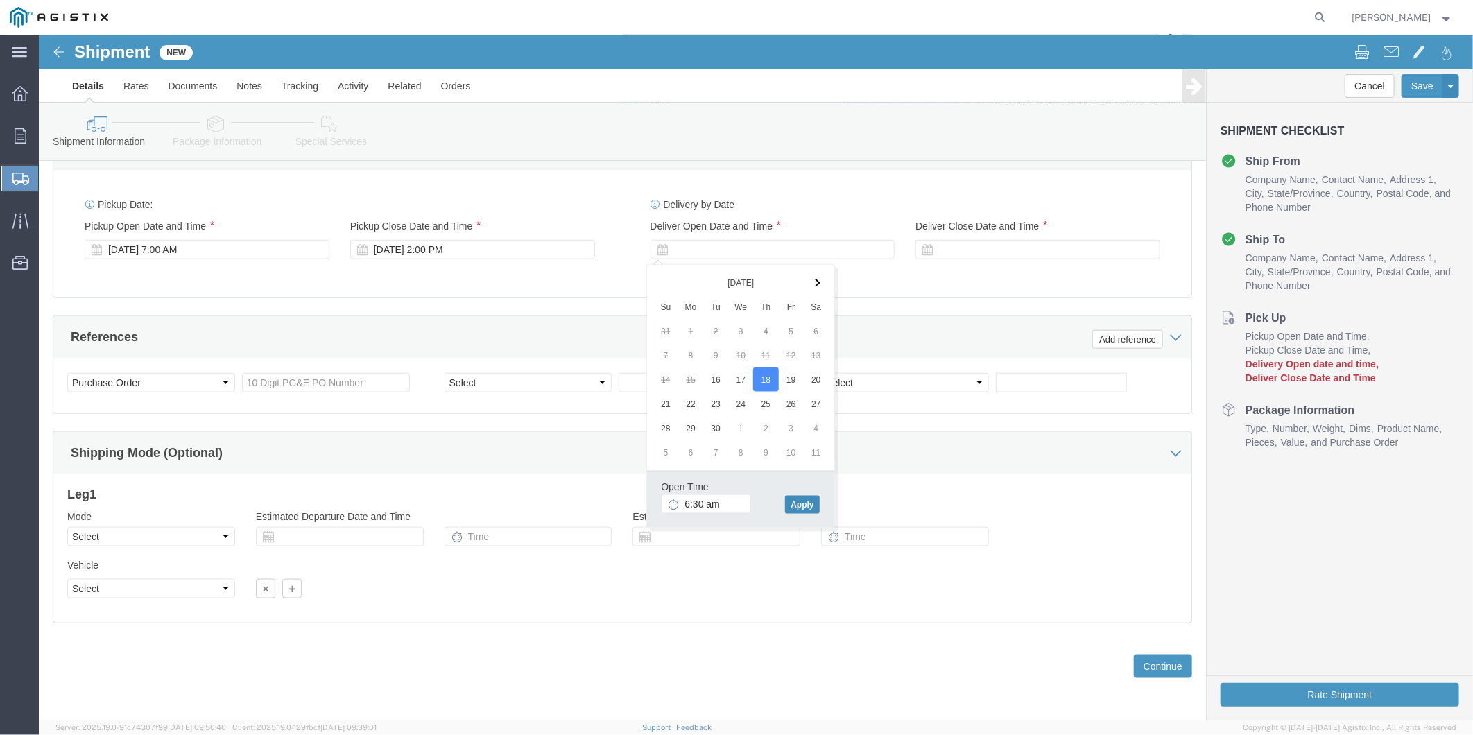
type input "6:30 AM"
click button "Apply"
click div
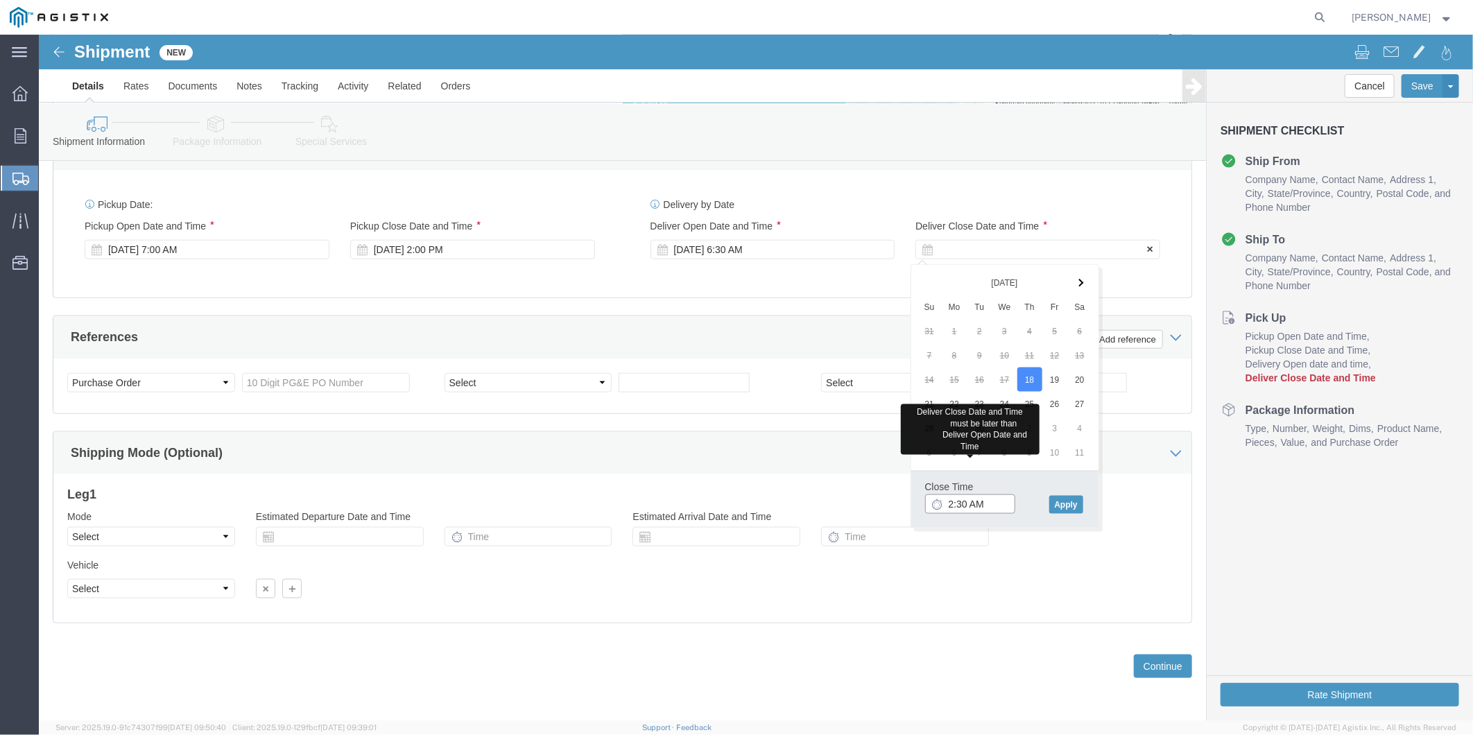
type input "2:30 AM"
click input "2:30 AM"
type input "2:00 PM"
click button "Apply"
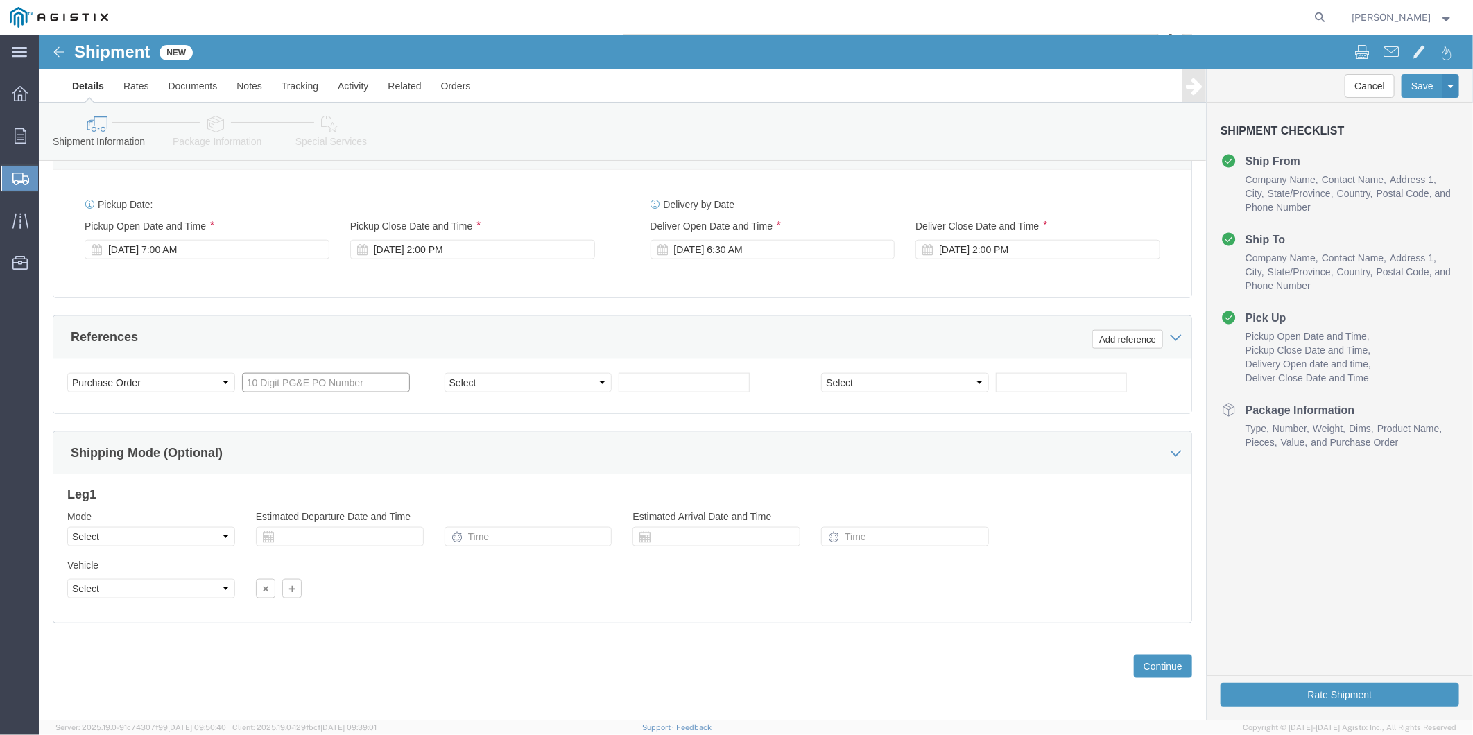
click input "text"
click select "Select Account Type Activity ID Airline Appointment Number ASN Batch Request # …"
select select "SALEORDR"
click select "Select Account Type Activity ID Airline Appointment Number ASN Batch Request # …"
click input "text"
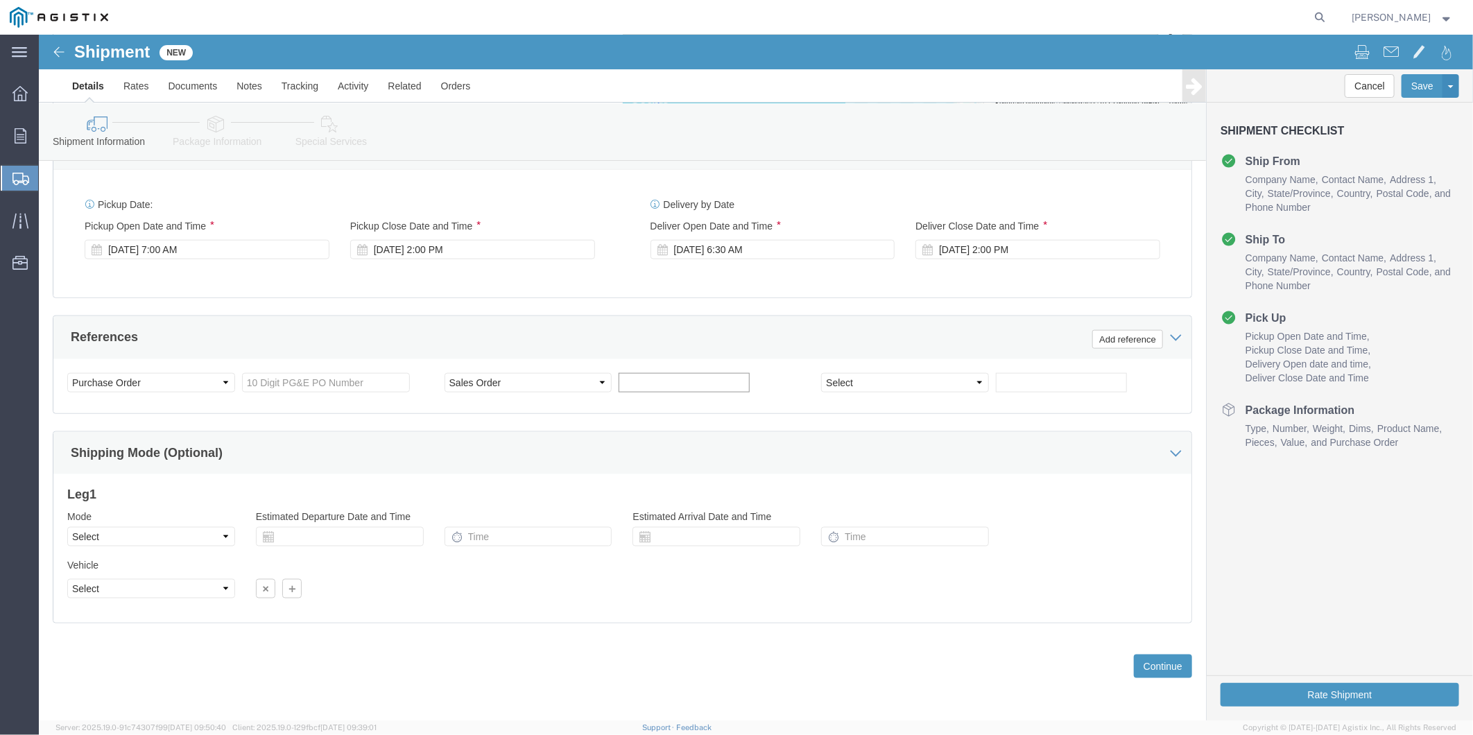
paste input "US1019476PO"
type input "US1019476PO"
click input "text"
type input "3501420692"
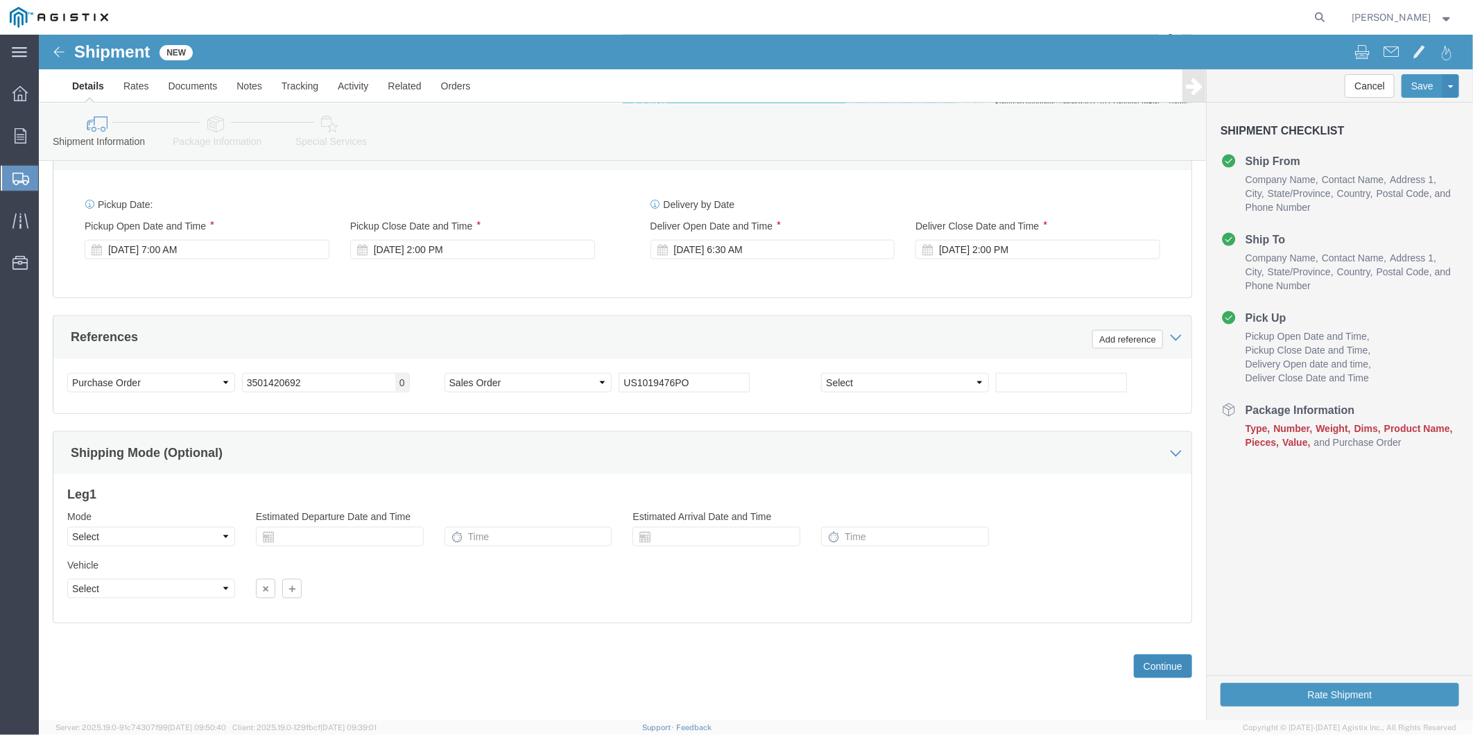
click button "Continue"
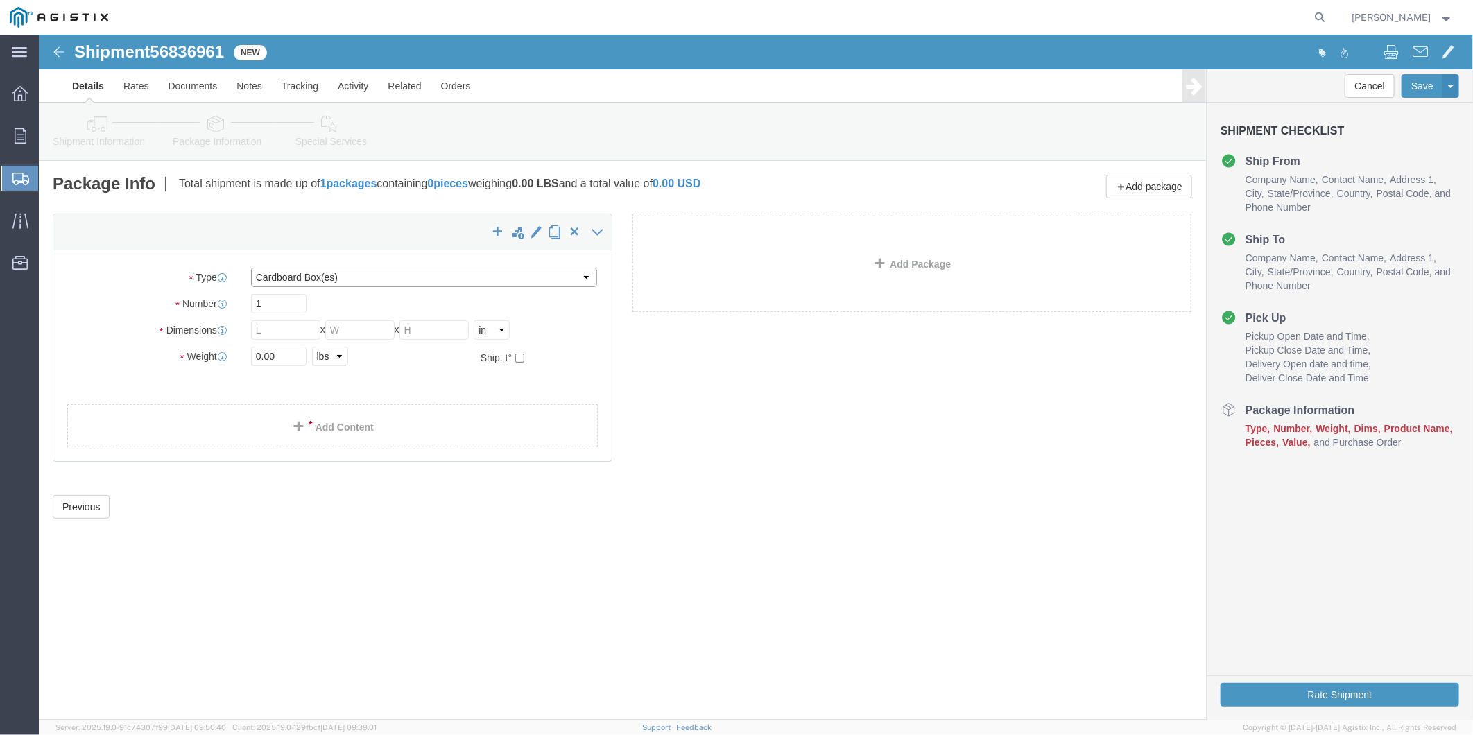
drag, startPoint x: 246, startPoint y: 243, endPoint x: 246, endPoint y: 250, distance: 7.0
click select "Select Bulk Bundle(s) Cardboard Box(es) Carton(s) Crate(s) Drum(s) (Fiberboard)…"
select select "PSNS"
click select "Select Bulk Bundle(s) Cardboard Box(es) Carton(s) Crate(s) Drum(s) (Fiberboard)…"
click input "1"
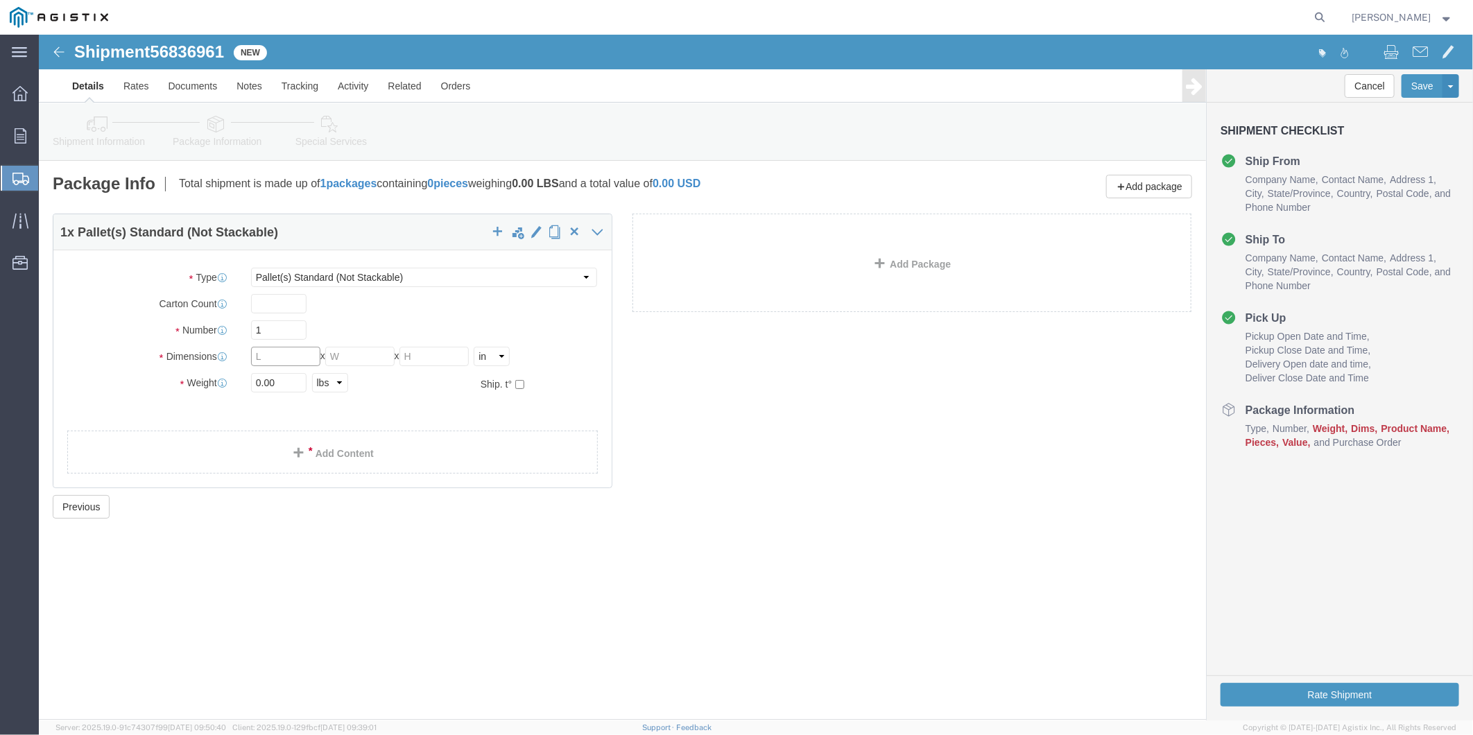
click input "text"
type input "36"
type input "160"
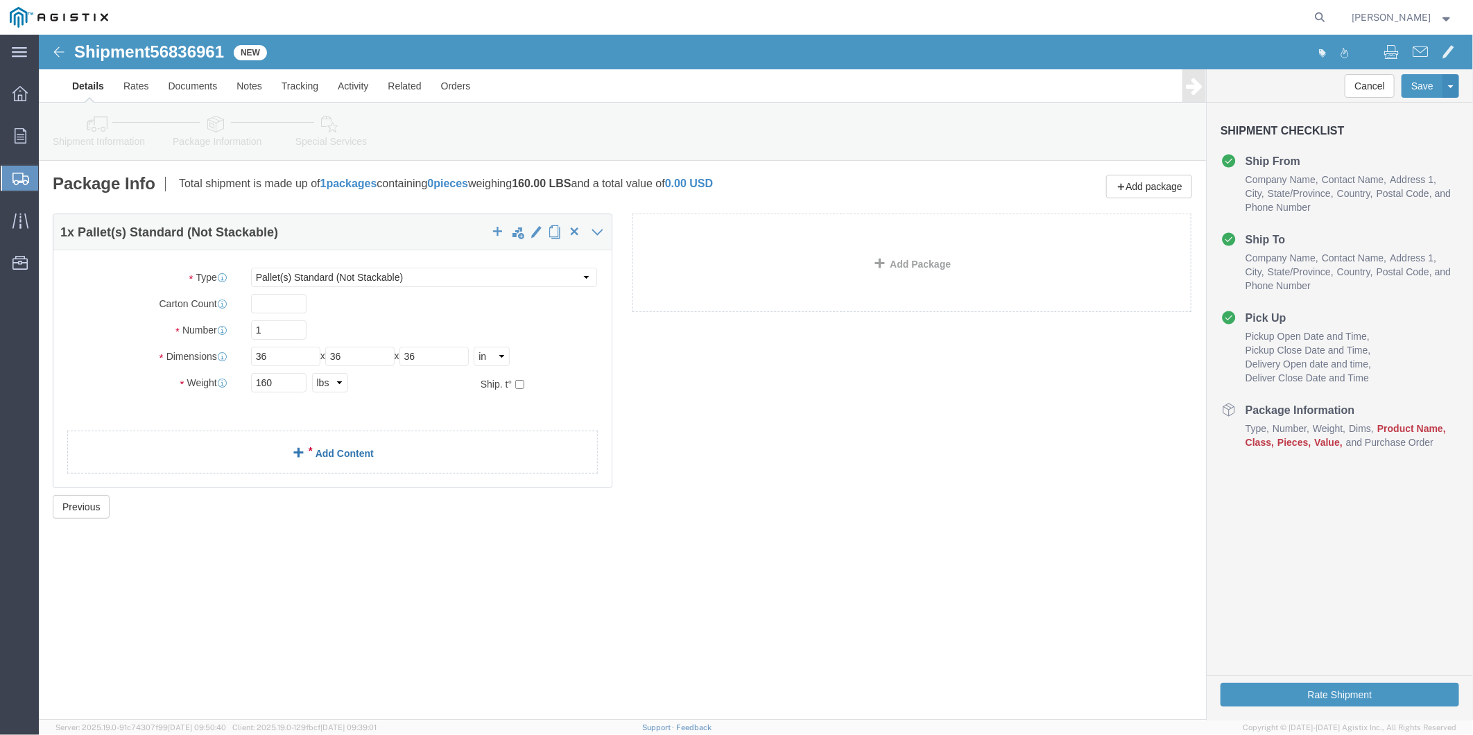
click link "Add Content"
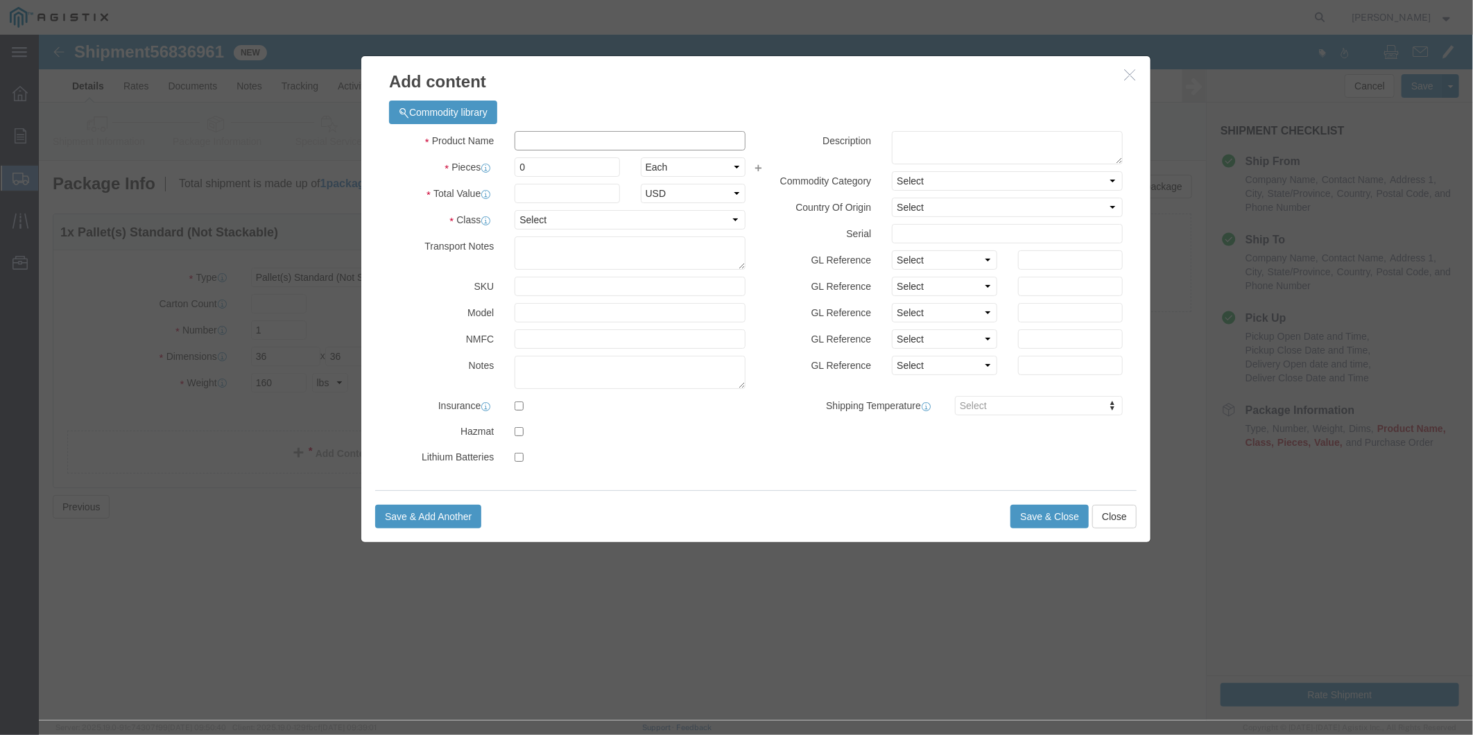
click input "text"
paste input "REDUCER 16 X 6 .500/.280 CONC RED ASTM A234 WPB 16" END BEVELED TO MATCH 16" 0.…"
type input "REDUCER 16 X 6 .500/.280 CONC RED ASTM A234 WPB 16" END BEVELED TO MATCH 16" 0.…"
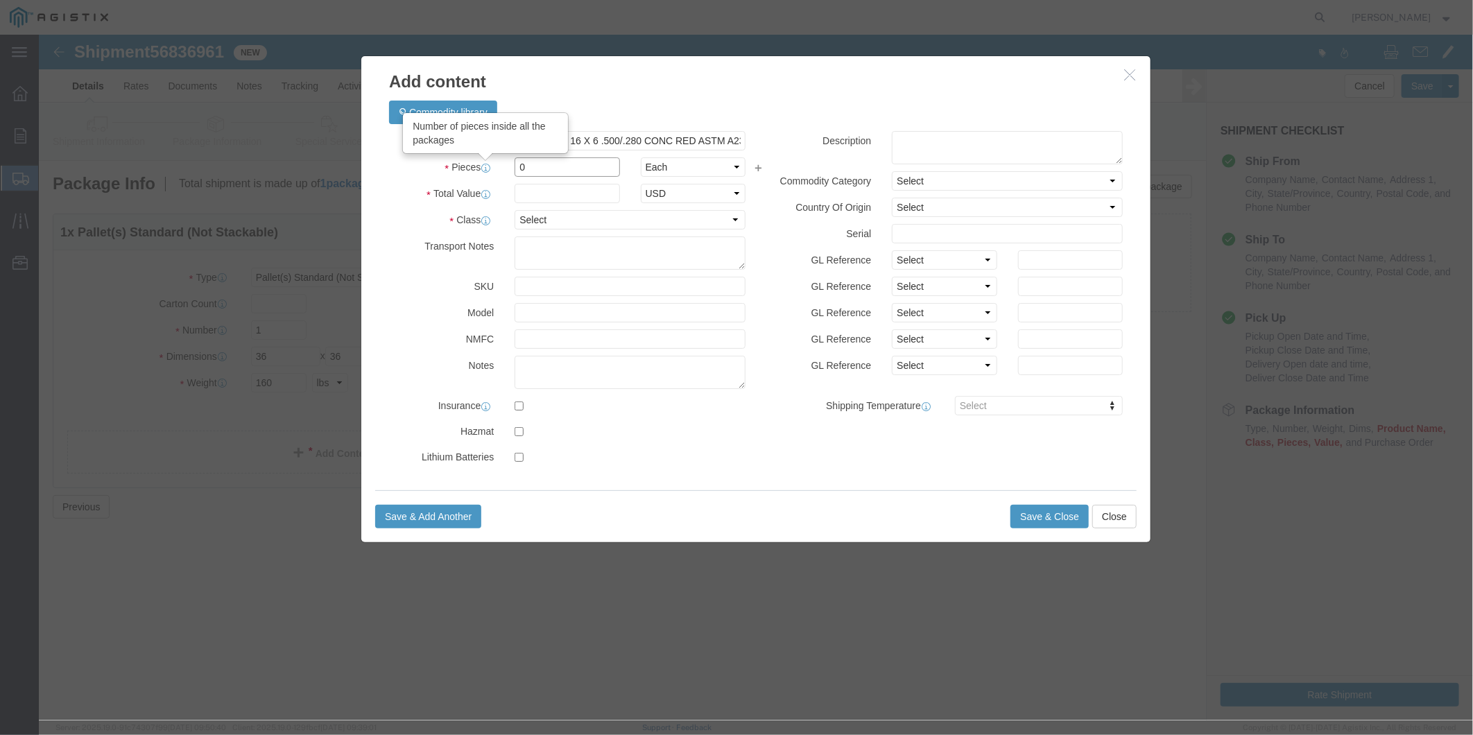
drag, startPoint x: 493, startPoint y: 132, endPoint x: 450, endPoint y: 132, distance: 43.0
click div "Pieces Number of pieces inside all the packages 0 Select Bag Barrels 100Board F…"
type input "1"
click input "text"
type input "1980"
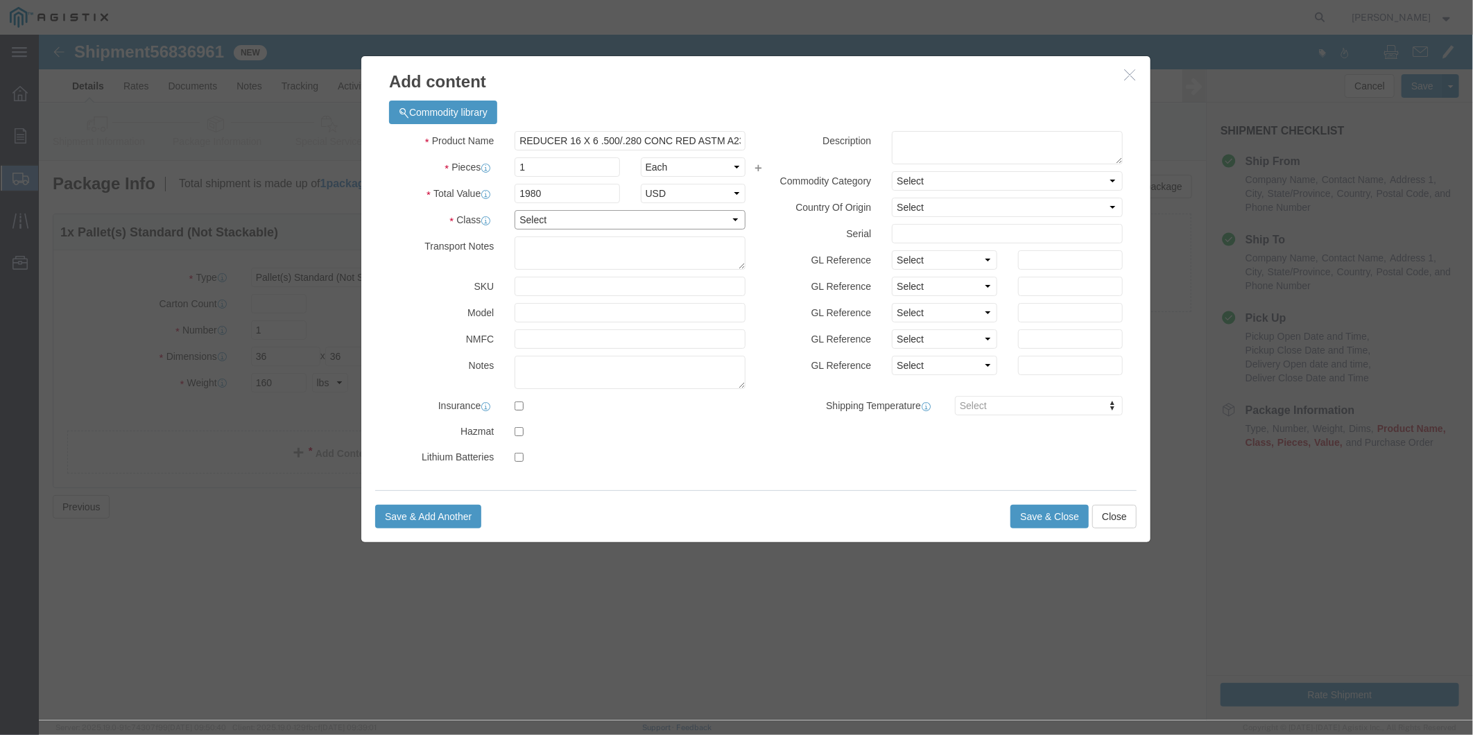
click select "Select 50 55 60 65 70 85 92.5 100 125 175 250 300 400"
select select "50"
click select "Select 50 55 60 65 70 85 92.5 100 125 175 250 300 400"
click textarea
type textarea "M028253"
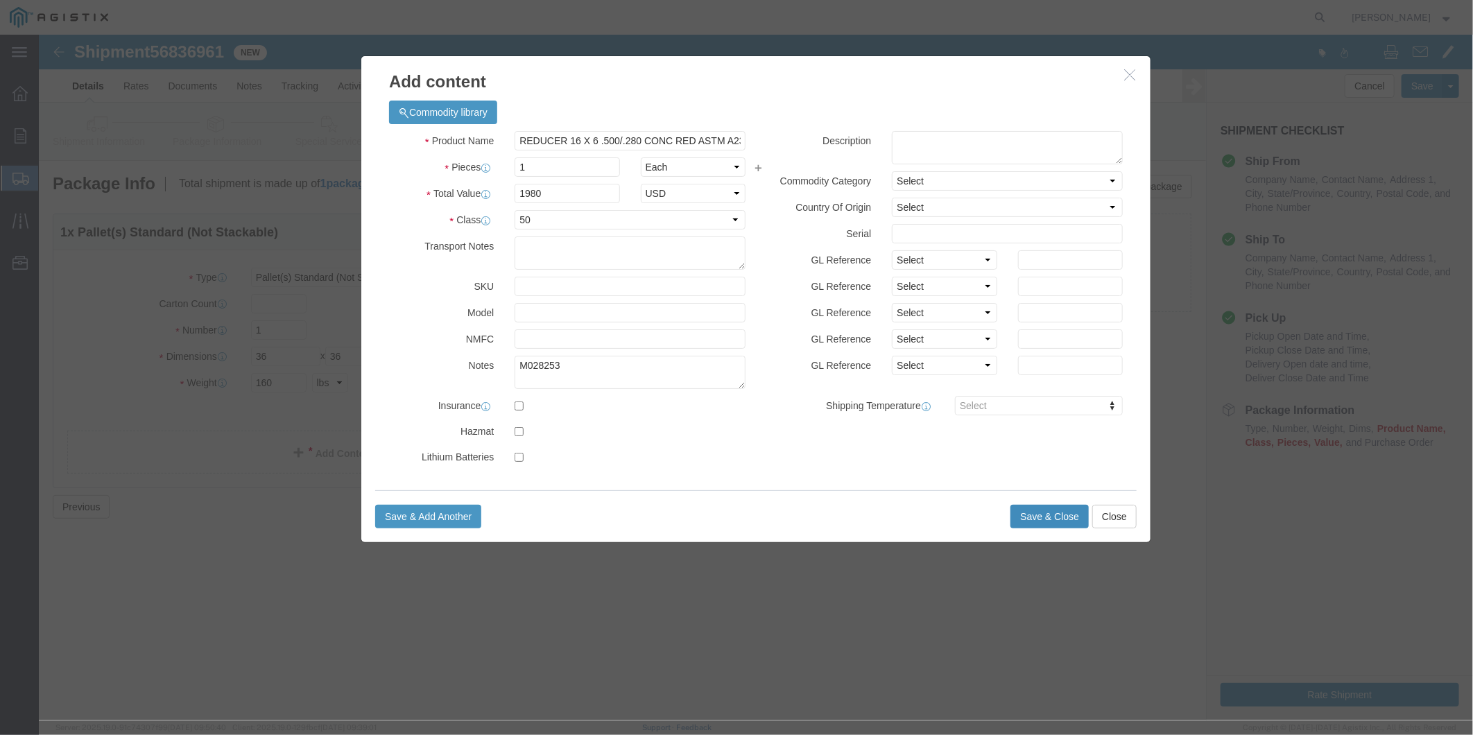
click button "Save & Close"
click button "Close"
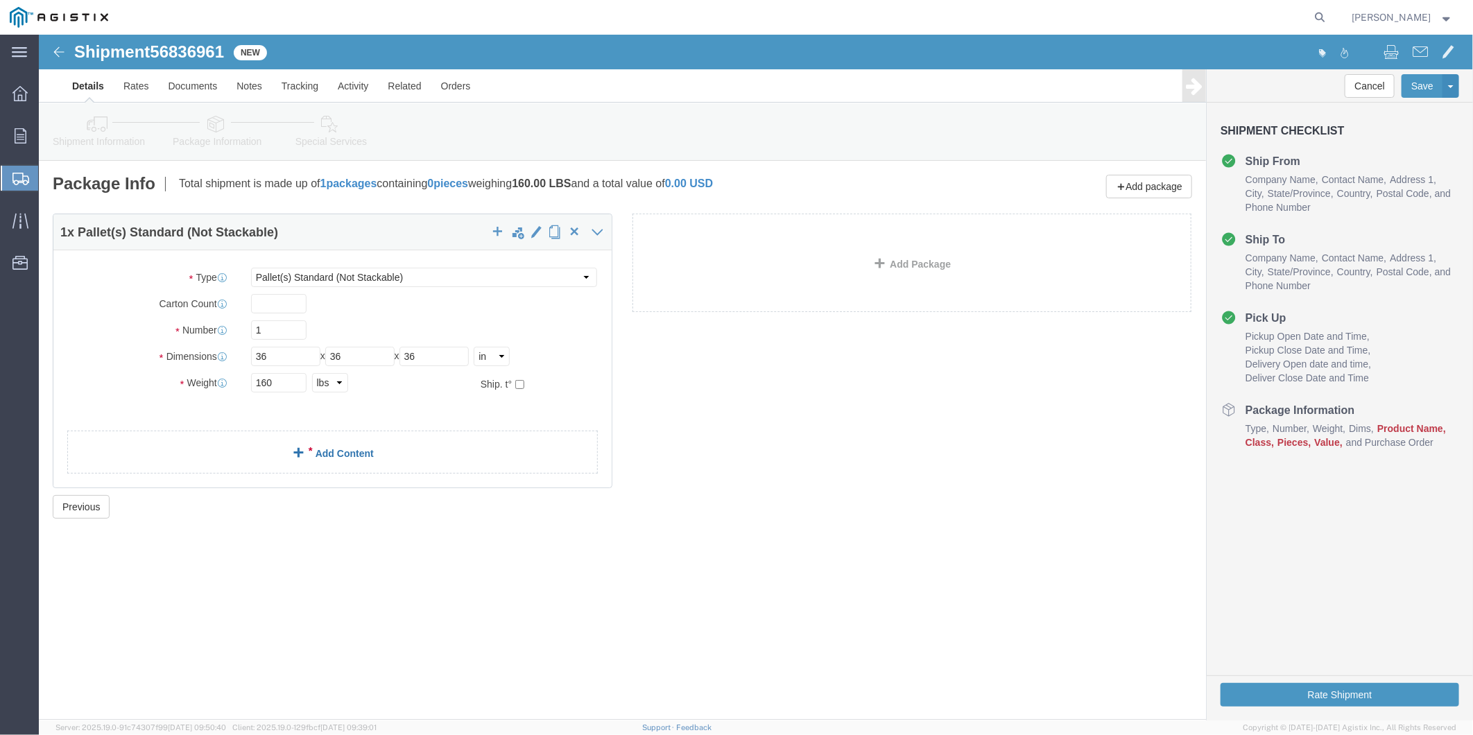
click link "Add Content"
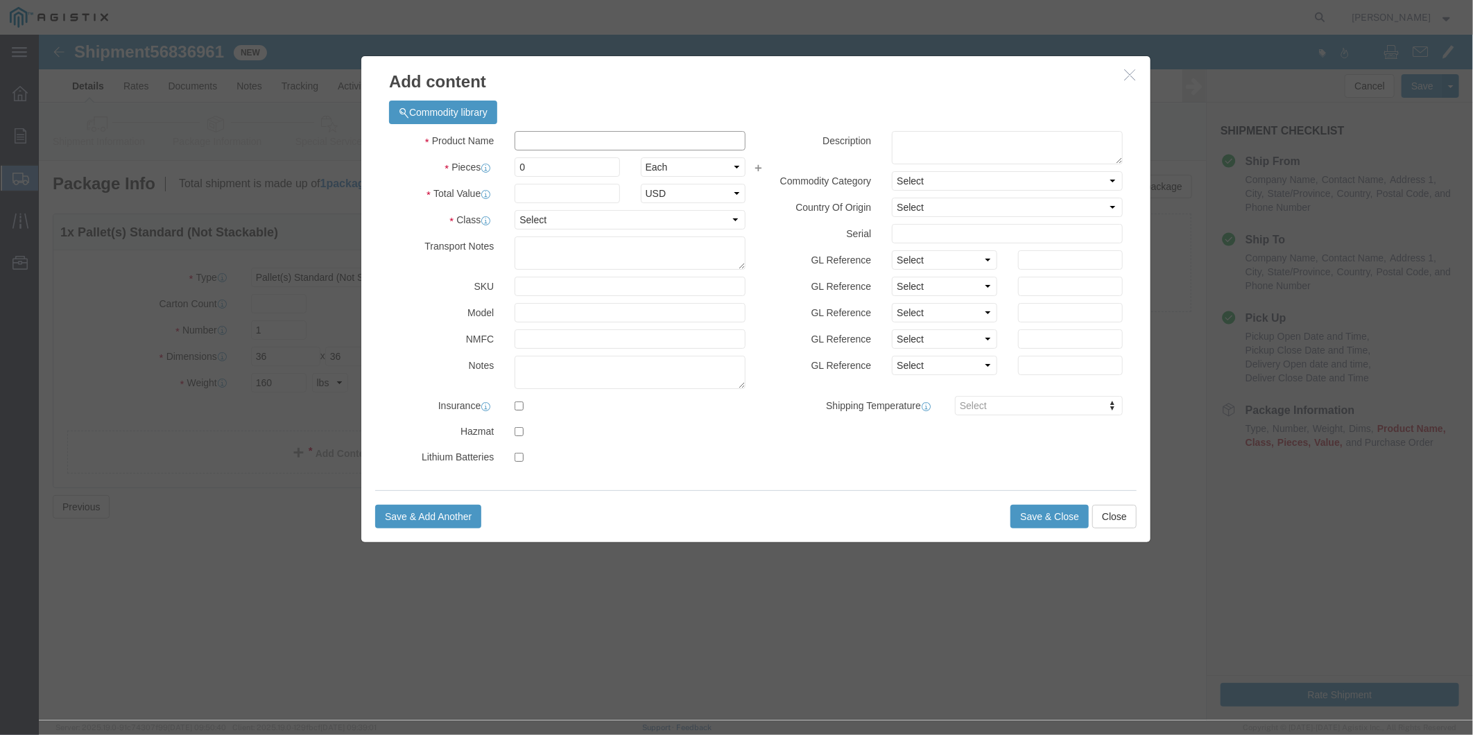
click input "text"
paste input "REDUCER 16 X 6 .500/.280 CONC RED ASTM A234 WPB 16" END BEVELED TO MATCH 16" 0.…"
type input "REDUCER 16 X 6 .500/.280 CONC RED ASTM A234 WPB 16" END BEVELED TO MATCH 16" 0.…"
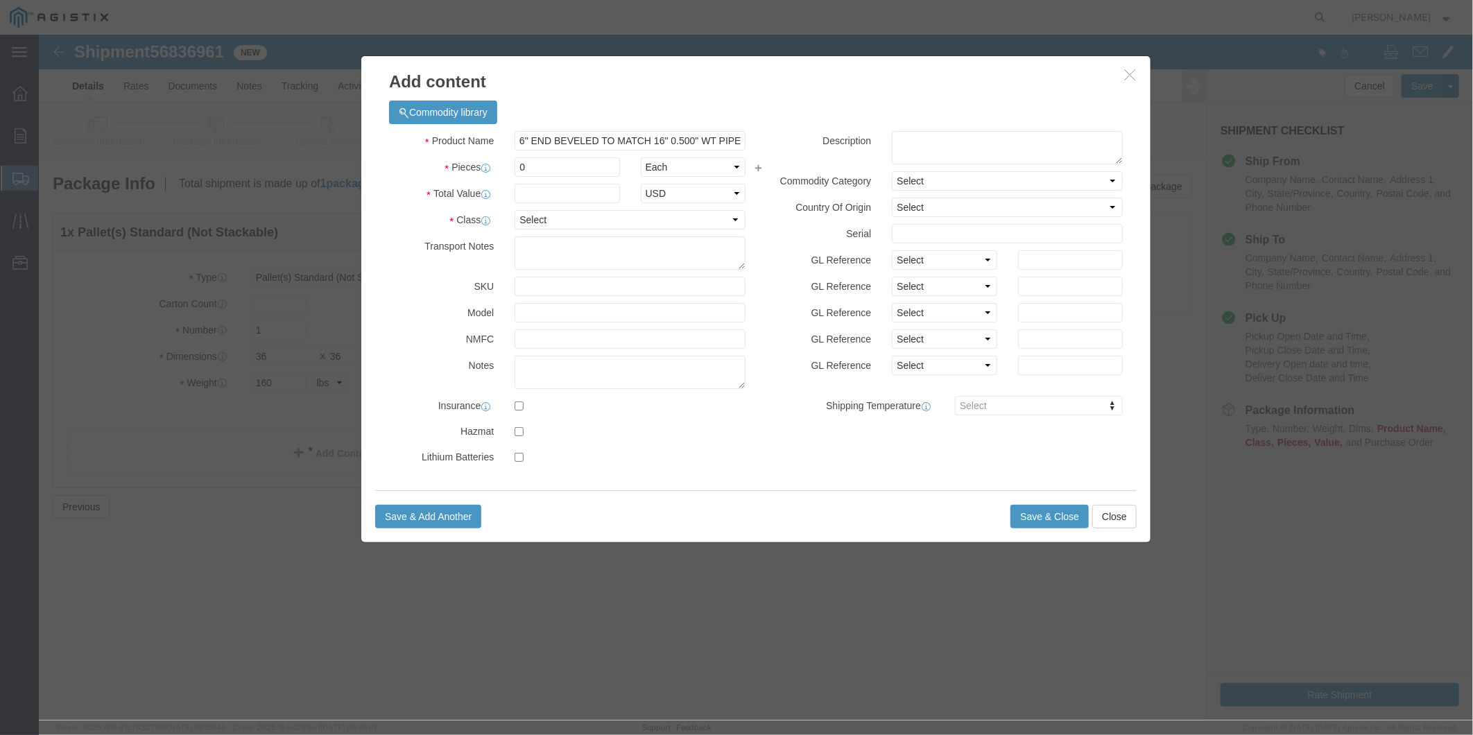
scroll to position [0, 0]
drag, startPoint x: 495, startPoint y: 329, endPoint x: 487, endPoint y: 327, distance: 8.4
click textarea
type textarea "m"
paste textarea "6" END BEVELED TO MATCH 6" 0.280" WT"
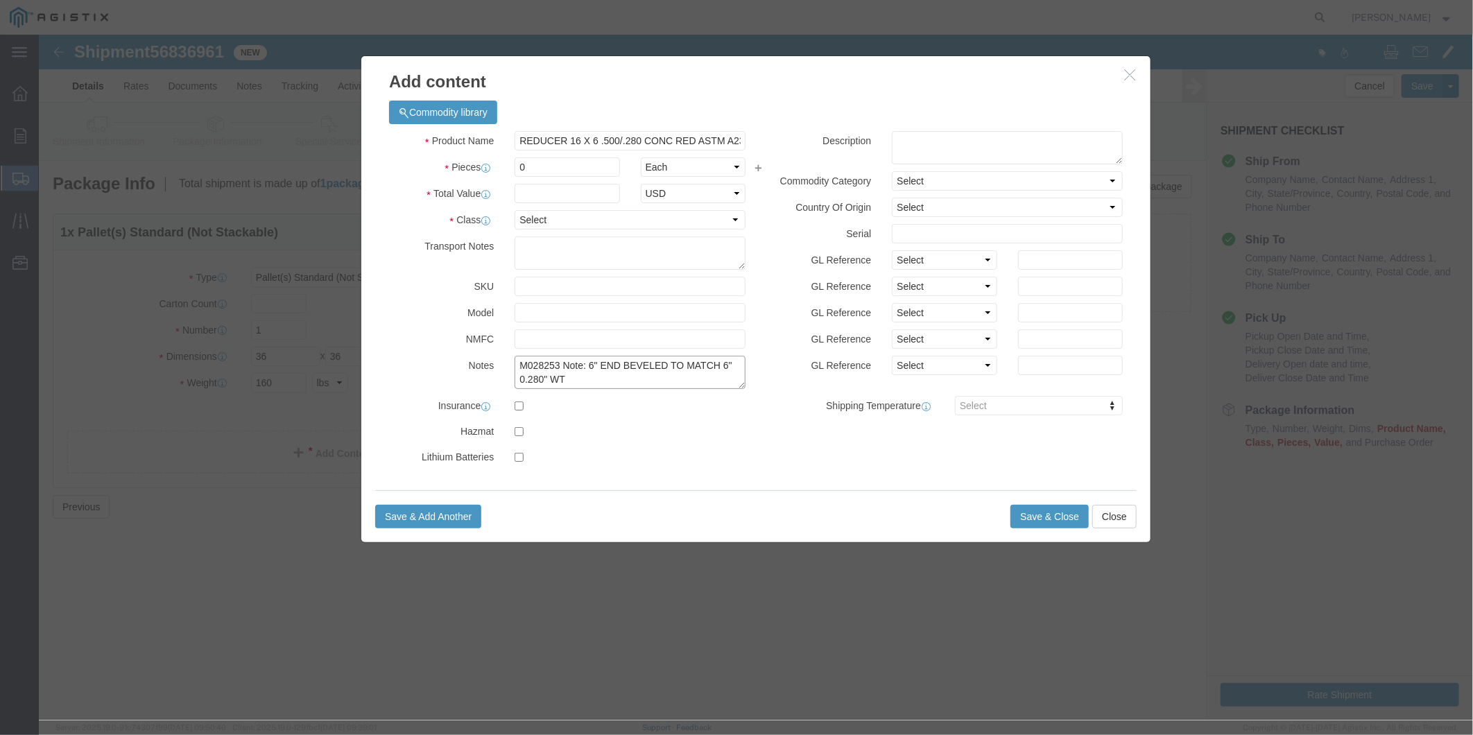
type textarea "M028253 Note: 6" END BEVELED TO MATCH 6" 0.280" WT"
click select "Select 50 55 60 65 70 85 92.5 100 125 175 250 300 400"
select select "50"
click select "Select 50 55 60 65 70 85 92.5 100 125 175 250 300 400"
drag, startPoint x: 510, startPoint y: 135, endPoint x: 466, endPoint y: 137, distance: 44.5
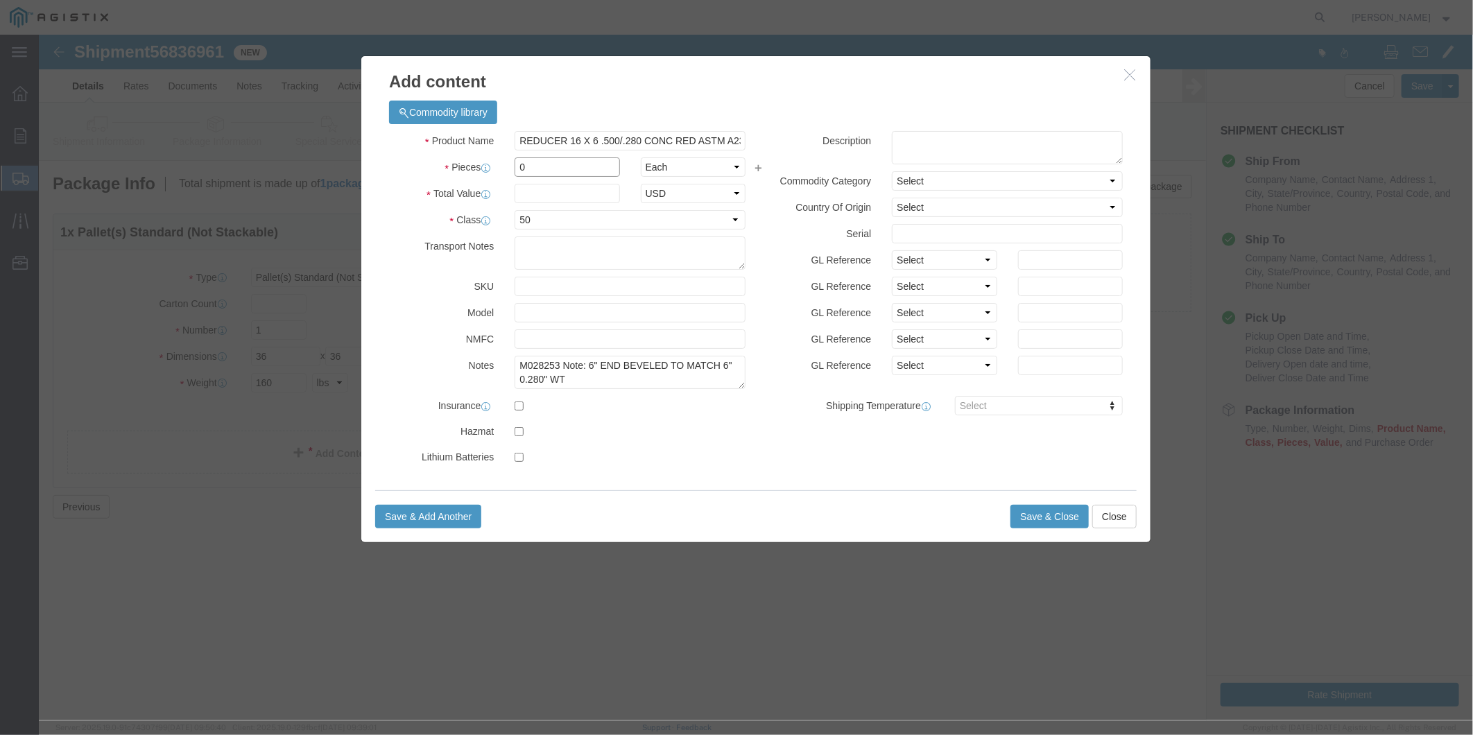
click input "0"
type input "1"
click input "text"
type input "1980"
click button "Save & Close"
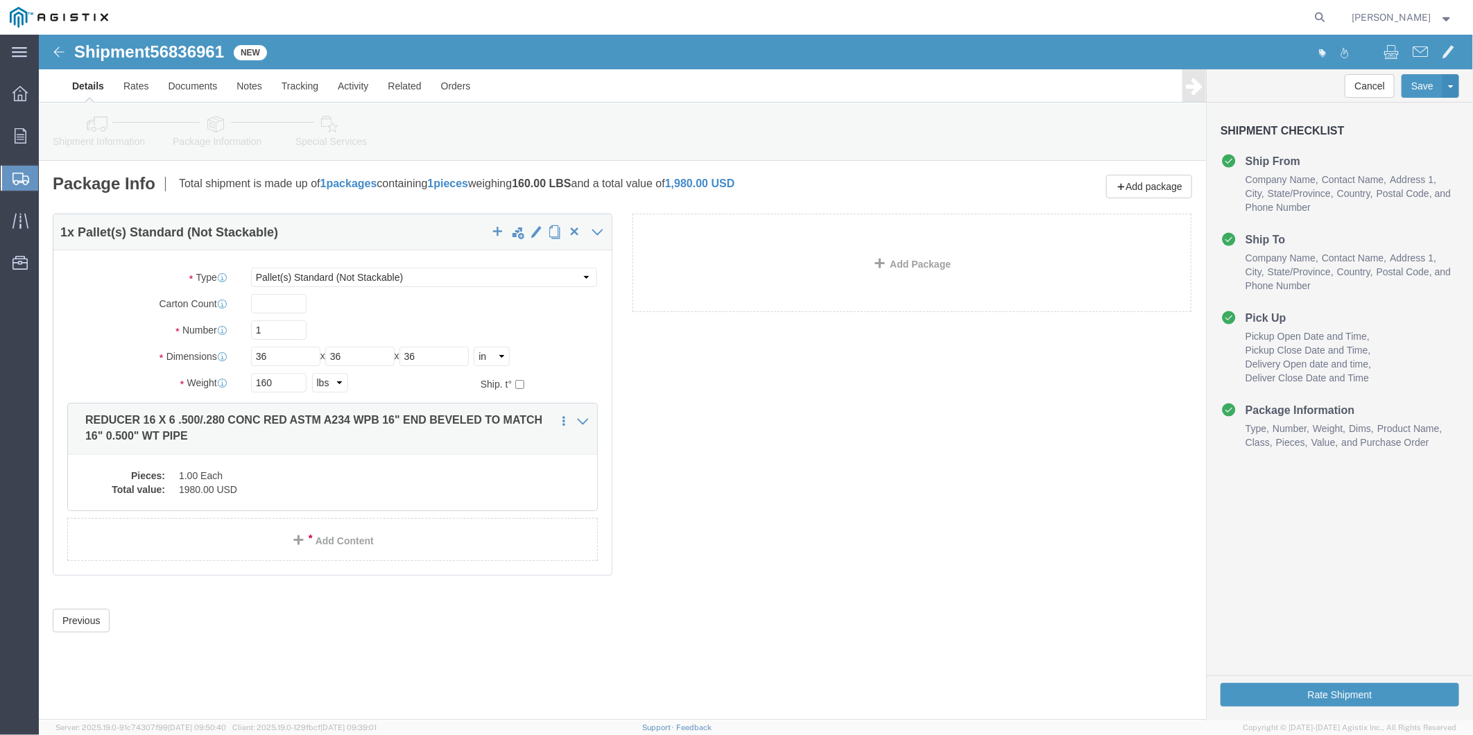
click link "Details"
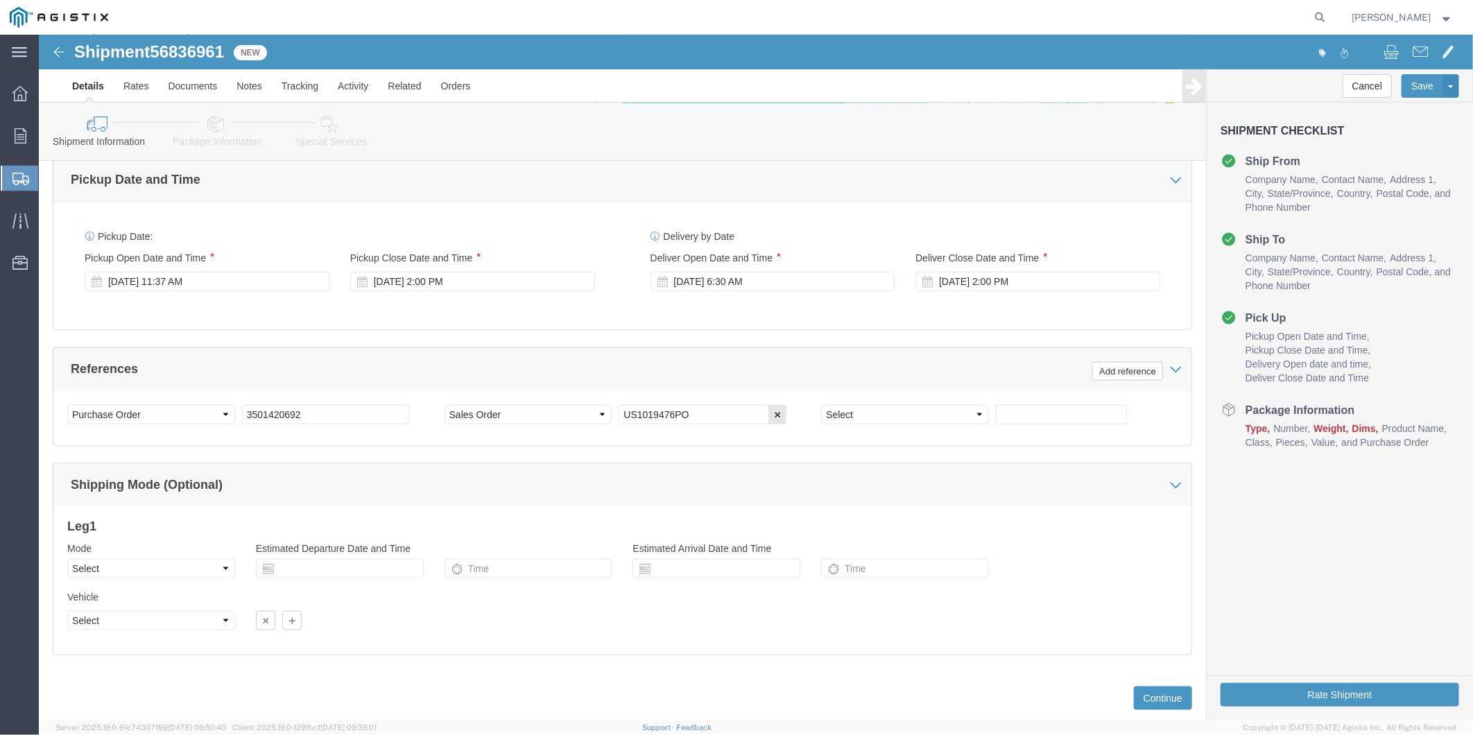
scroll to position [843, 0]
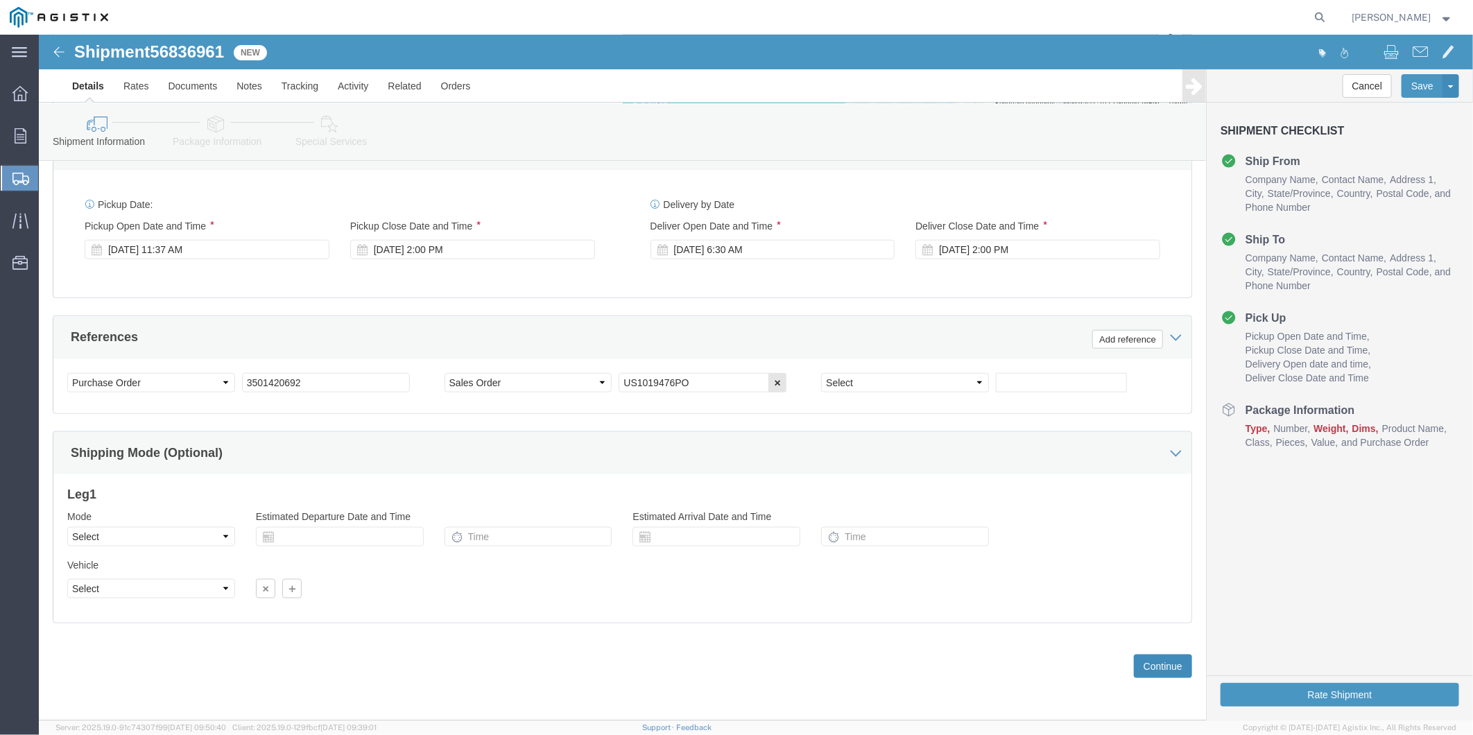
click button "Continue"
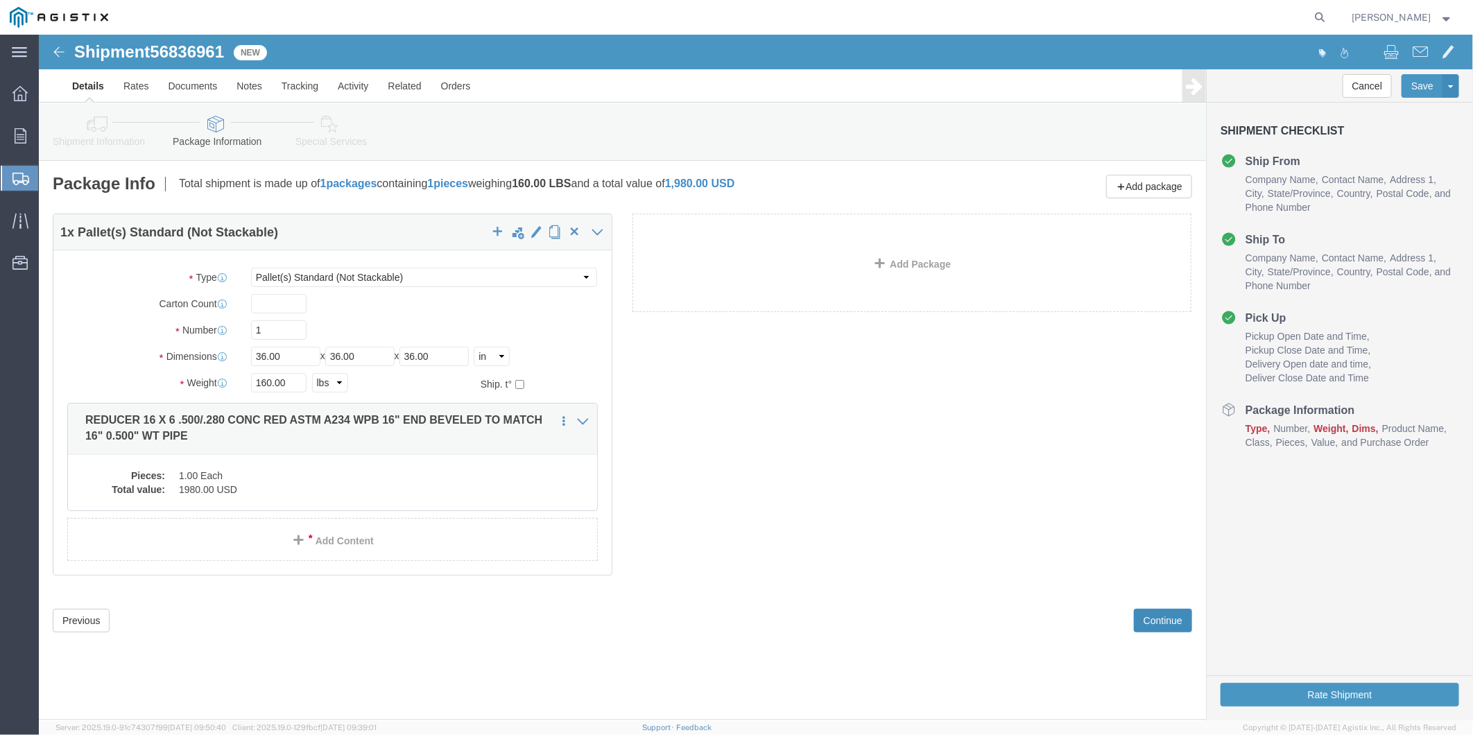
click button "Continue"
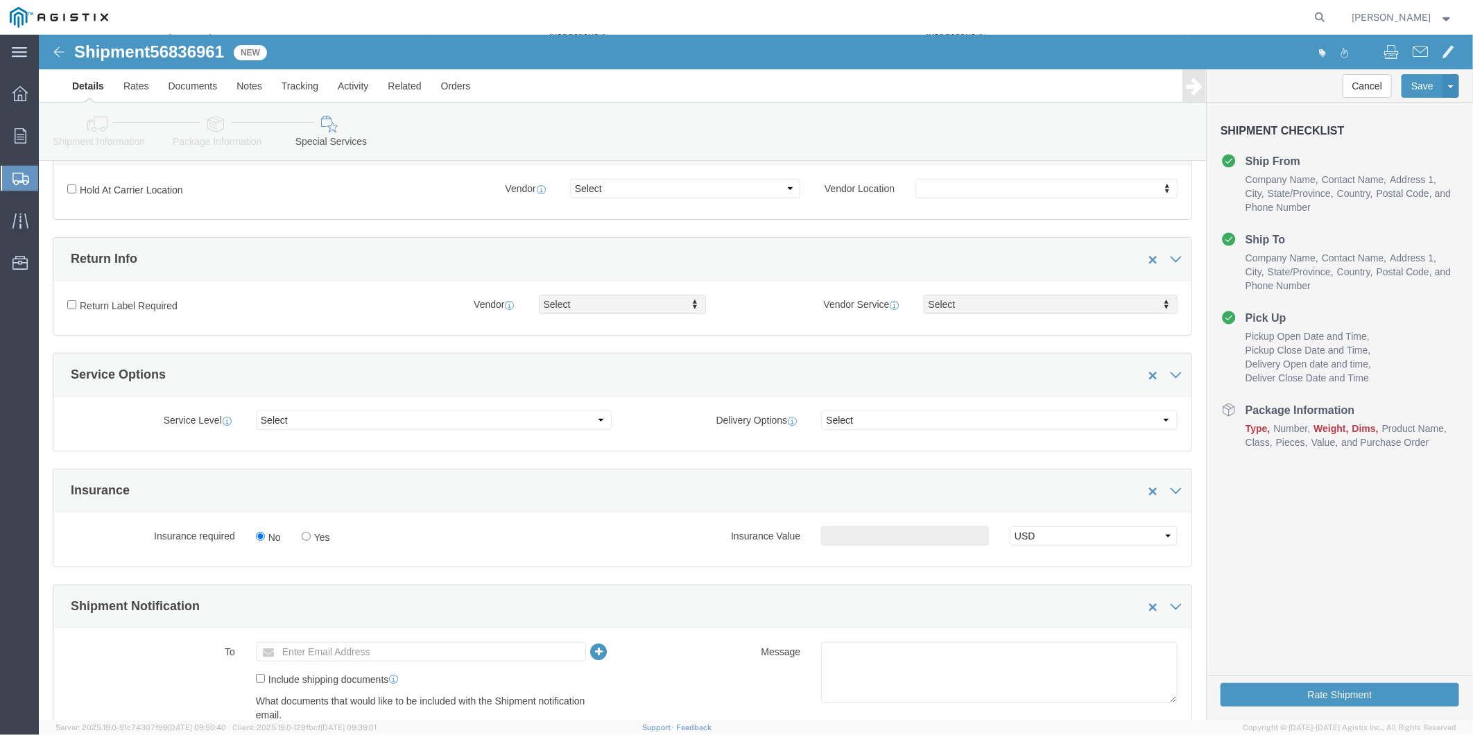
scroll to position [385, 0]
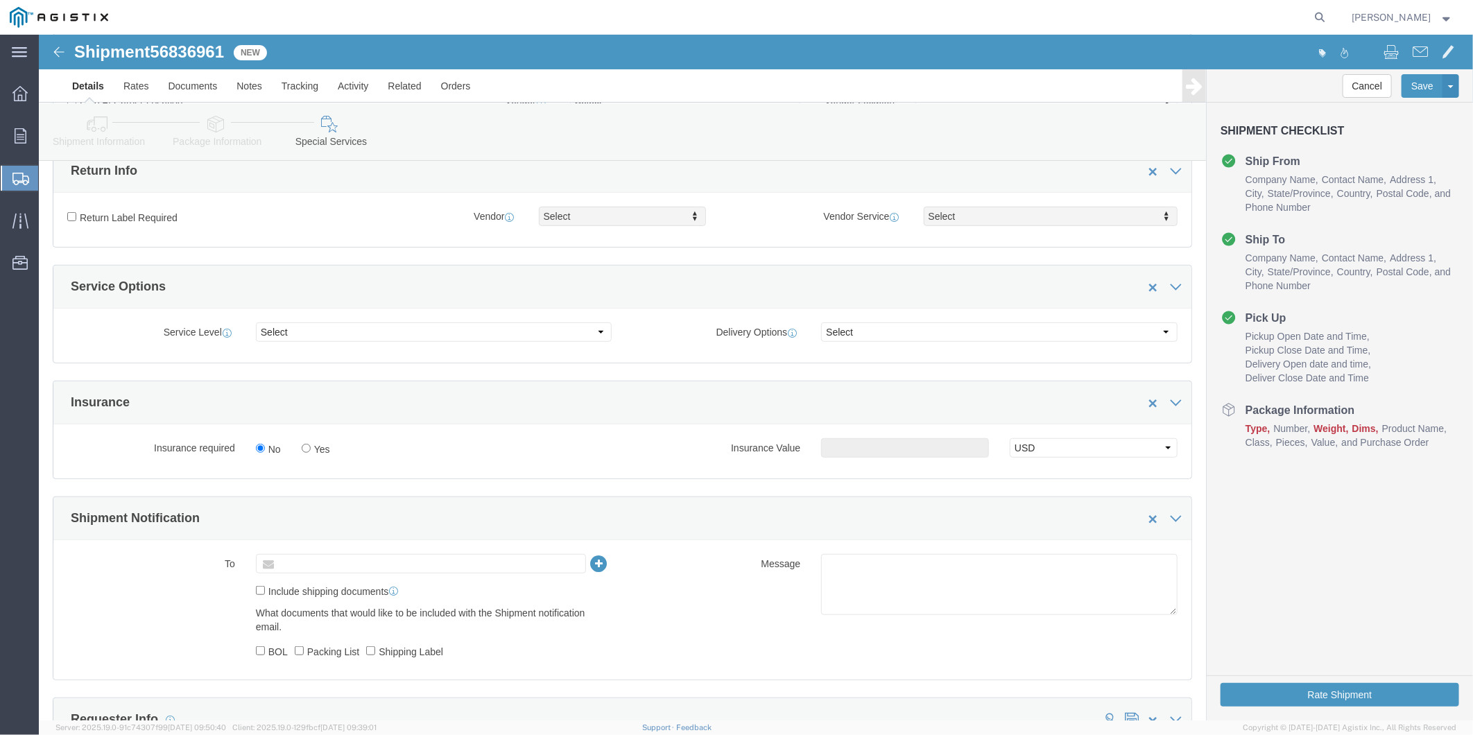
click input "text"
type input "[DOMAIN_NAME][EMAIL_ADDRESS][DOMAIN_NAME]"
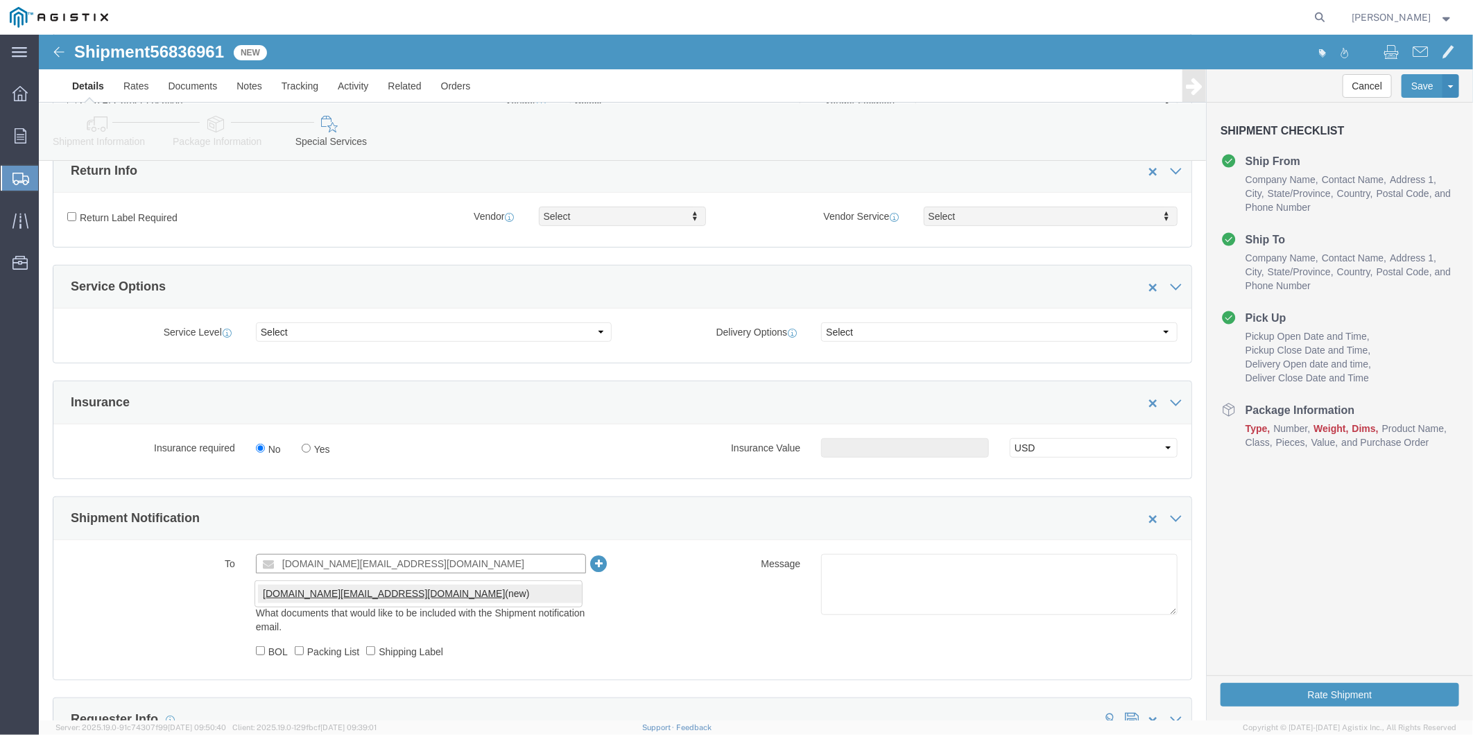
type input "[DOMAIN_NAME][EMAIL_ADDRESS][DOMAIN_NAME]"
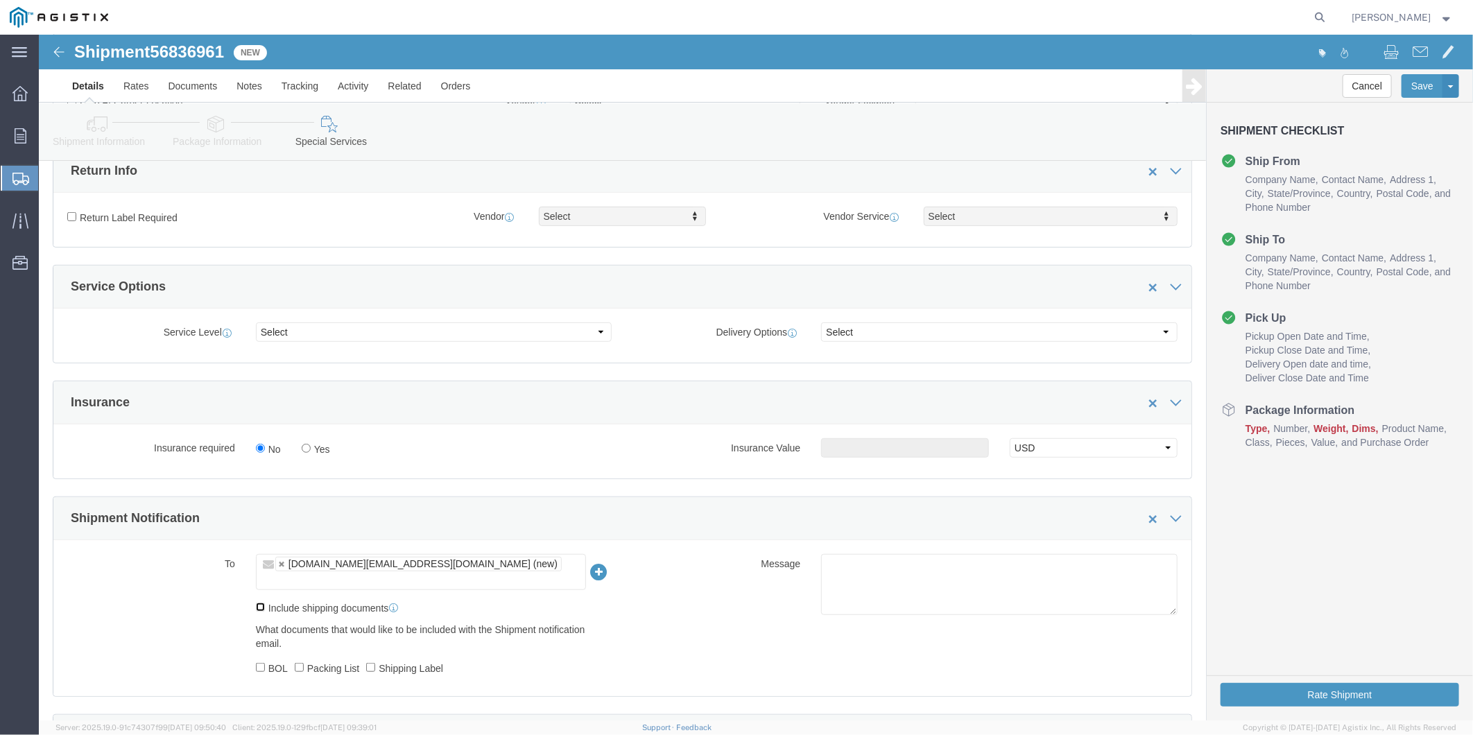
click input "Include shipping documents"
checkbox input "true"
drag, startPoint x: 216, startPoint y: 623, endPoint x: 239, endPoint y: 621, distance: 22.9
click input "BOL"
checkbox input "true"
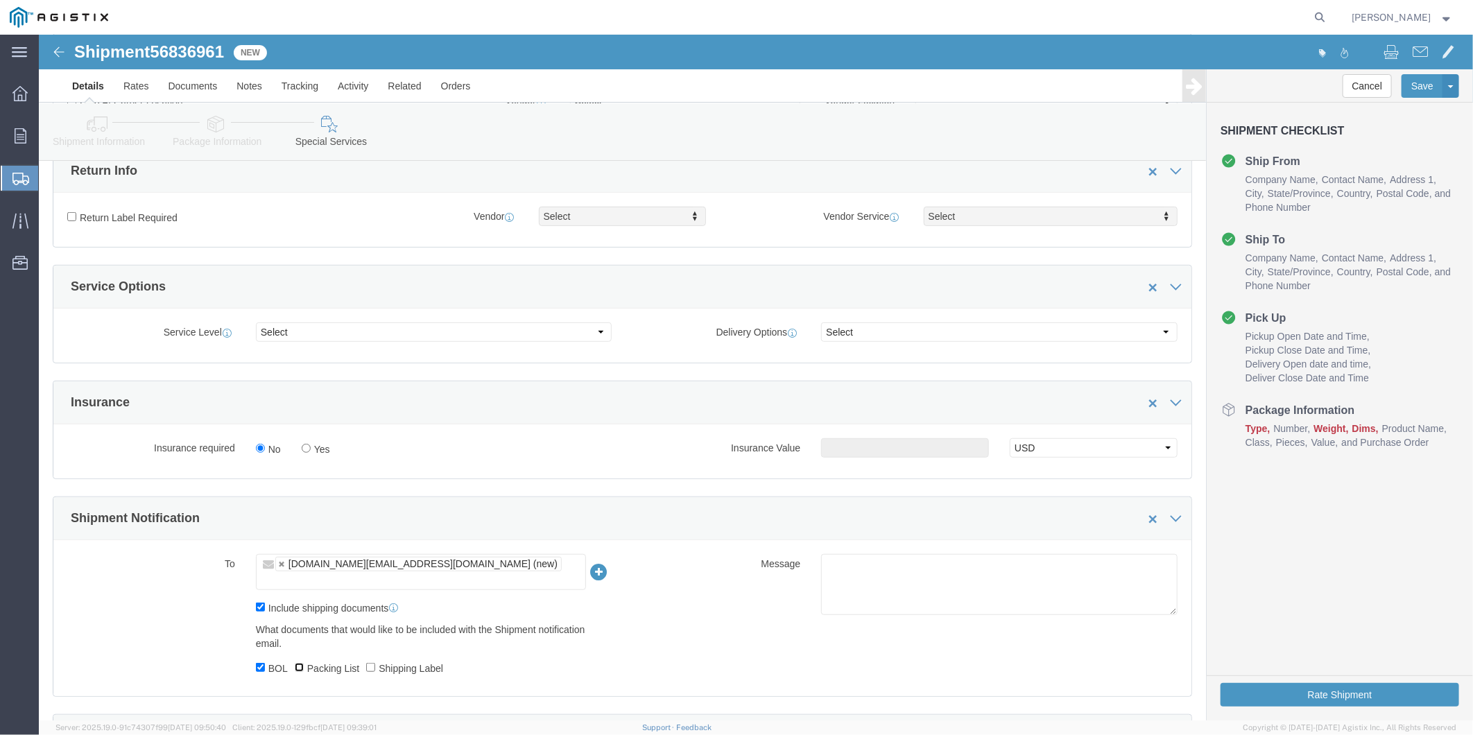
click input "Packing List"
checkbox input "true"
click input "Shipping Label"
checkbox input "true"
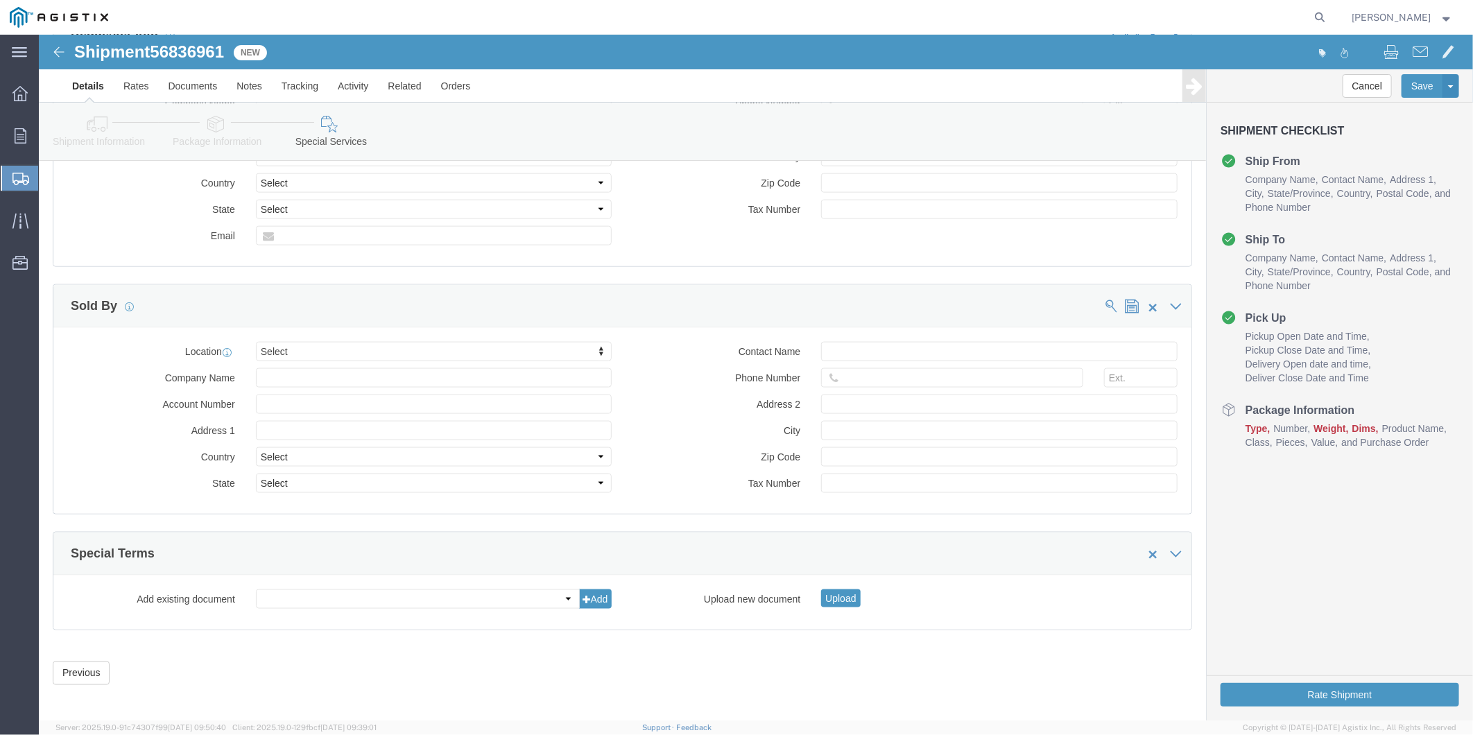
scroll to position [1090, 0]
click button "Rate Shipment"
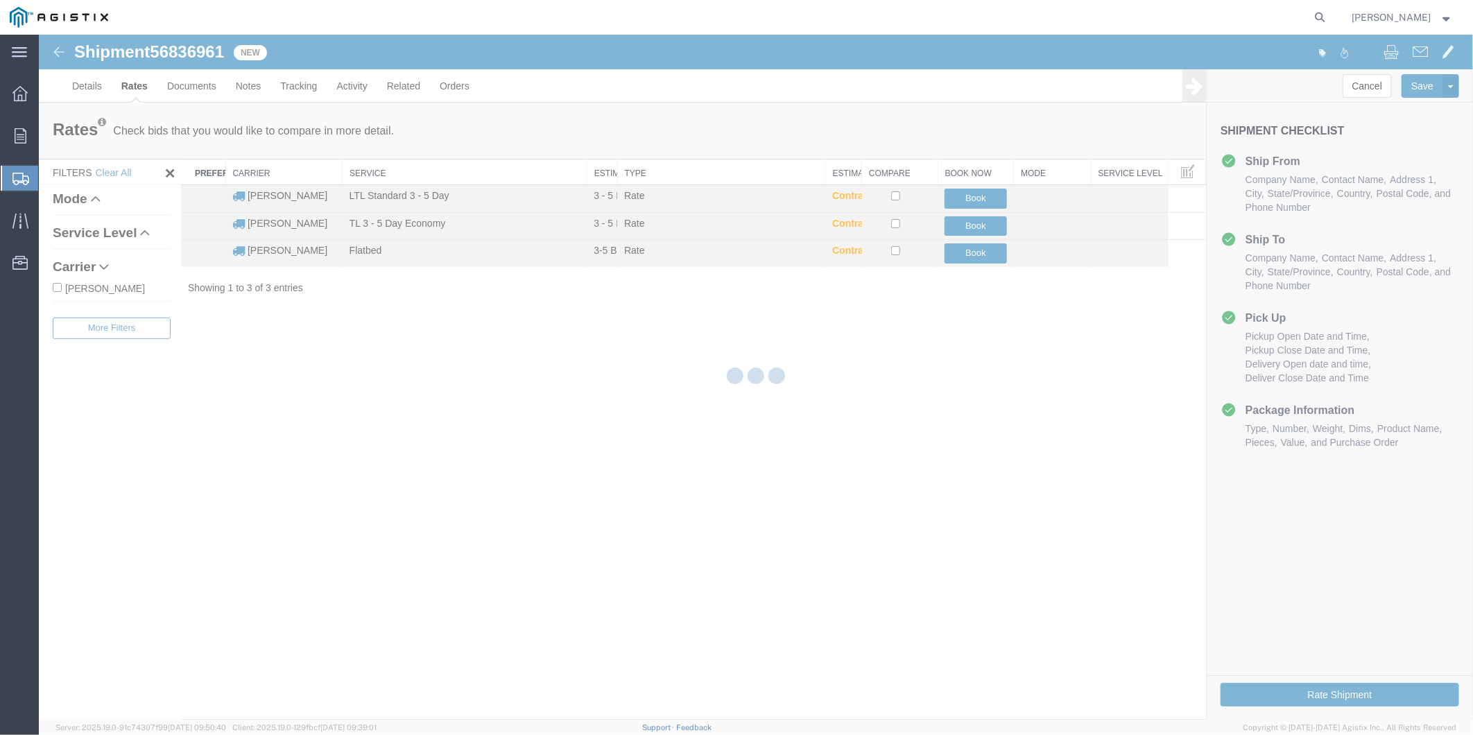
scroll to position [0, 0]
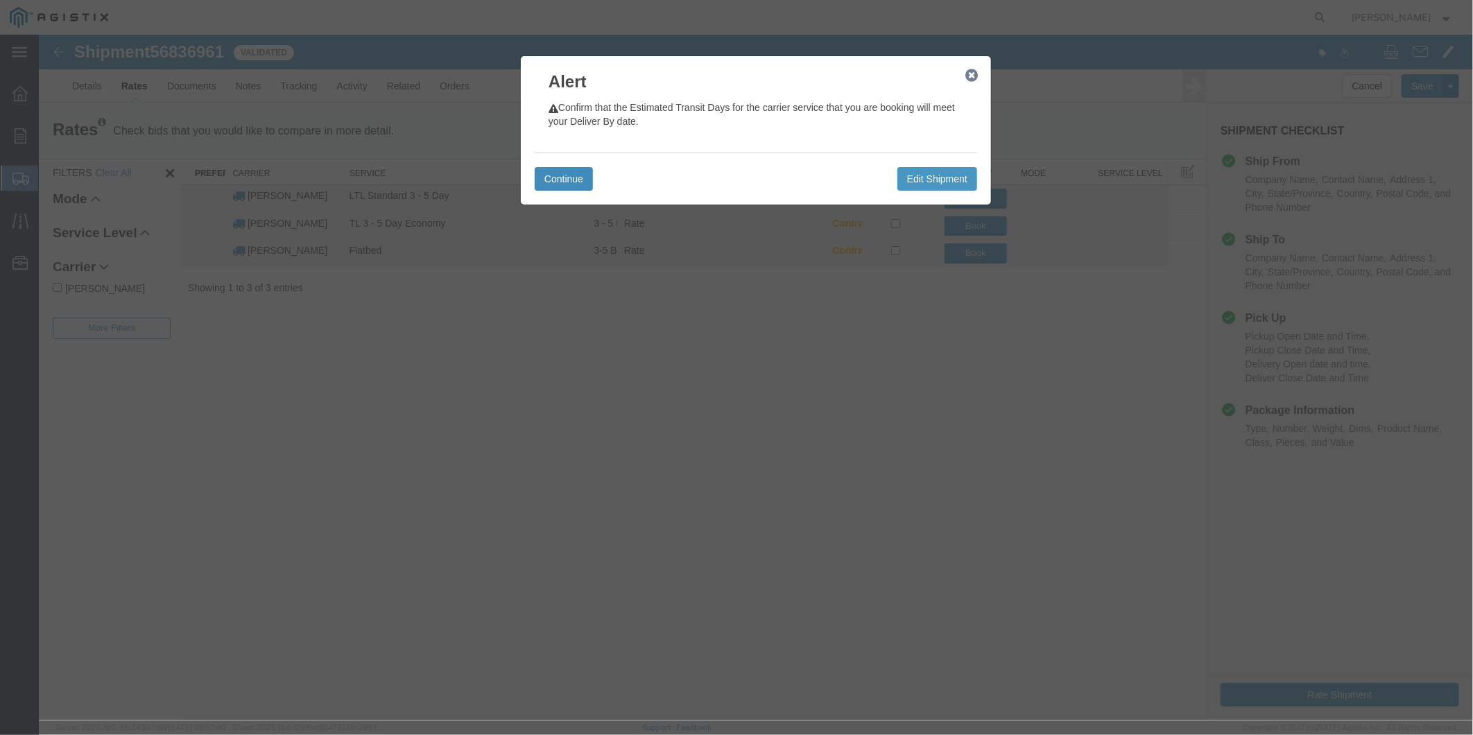
click at [564, 175] on button "Continue" at bounding box center [563, 178] width 58 height 24
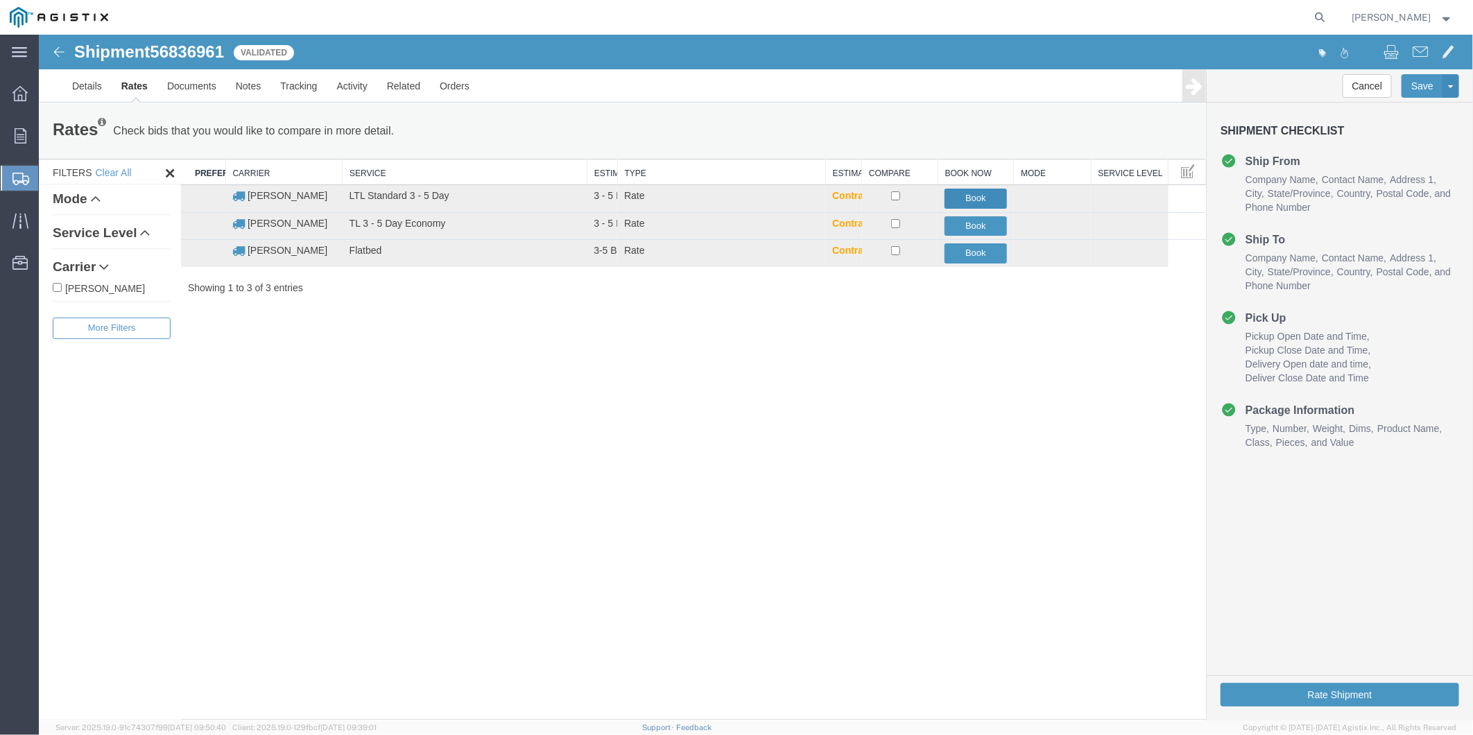
click at [980, 197] on button "Book" at bounding box center [975, 198] width 62 height 20
